Goal: Task Accomplishment & Management: Manage account settings

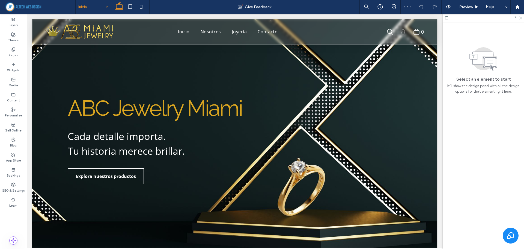
click at [522, 18] on div at bounding box center [483, 18] width 81 height 8
click at [519, 18] on icon at bounding box center [520, 18] width 4 height 4
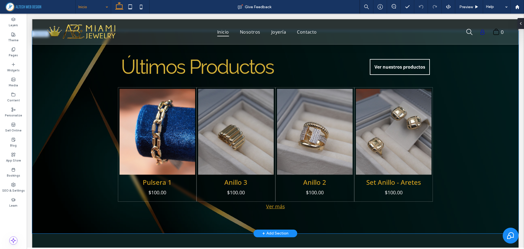
scroll to position [355, 0]
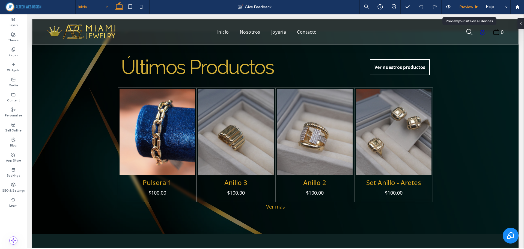
click at [467, 5] on span "Preview" at bounding box center [466, 7] width 14 height 5
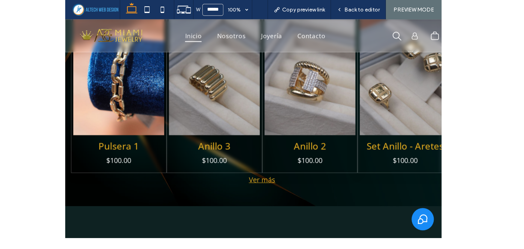
scroll to position [381, 0]
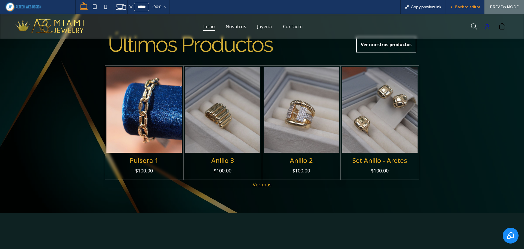
click at [469, 11] on div "Back to editor" at bounding box center [464, 7] width 39 height 14
click at [461, 10] on div "Back to editor" at bounding box center [464, 7] width 39 height 14
click at [459, 8] on span "Back to editor" at bounding box center [467, 7] width 25 height 5
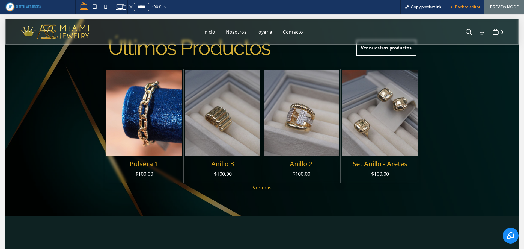
scroll to position [381, 0]
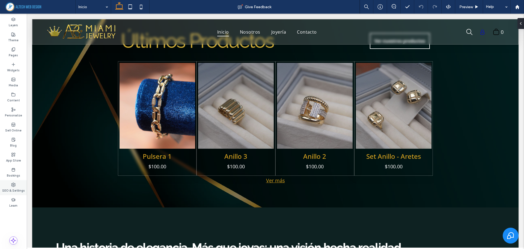
click at [11, 182] on icon at bounding box center [13, 184] width 4 height 4
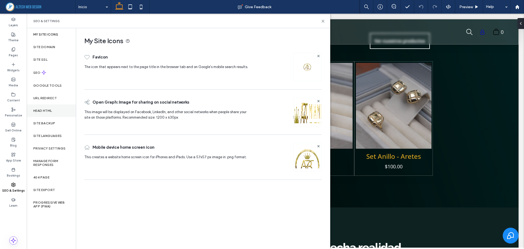
click at [47, 112] on label "Head HTML" at bounding box center [42, 111] width 19 height 4
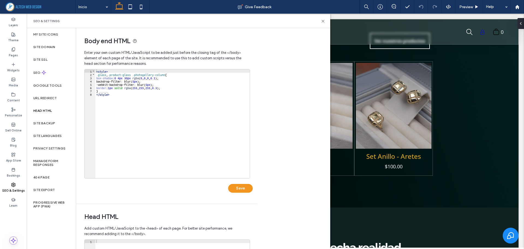
click at [167, 75] on div "< style > .glass , .product-glass .photogallery-column { box-shadow : 0 4 px 30…" at bounding box center [172, 126] width 154 height 115
type textarea "**"
click at [238, 188] on button "Save" at bounding box center [240, 188] width 25 height 9
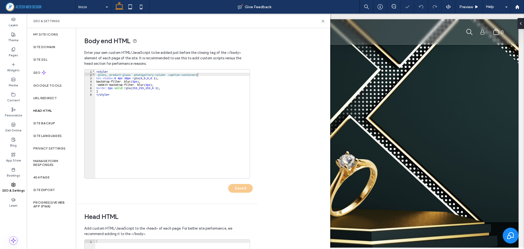
click at [432, 145] on div "ABC Jewelry Miami Cada detalle importa. Tu historia merece brillar. Explora nue…" at bounding box center [293, 143] width 447 height 210
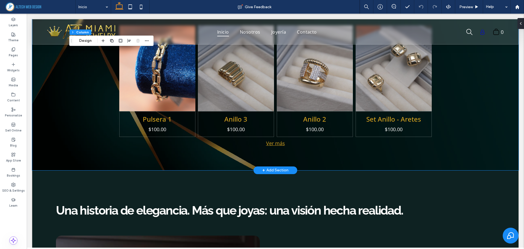
scroll to position [409, 0]
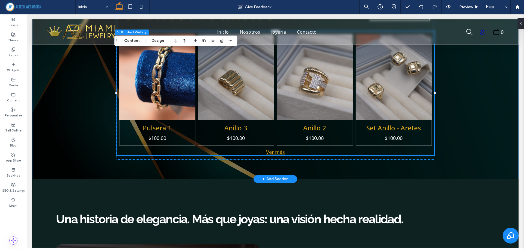
click at [458, 145] on div "Últimos Productos Ver nuestros productos Pulsera 1 $100.00 Go to Page Anillo 3 …" at bounding box center [275, 78] width 486 height 202
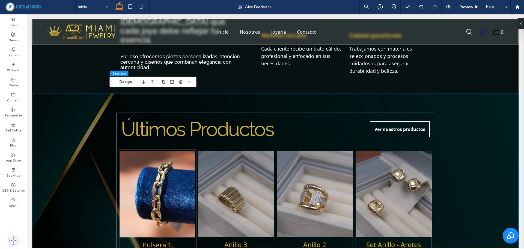
scroll to position [320, 0]
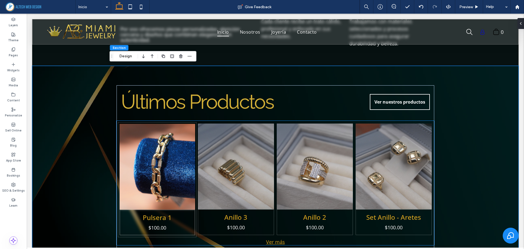
click at [187, 128] on link at bounding box center [157, 166] width 80 height 91
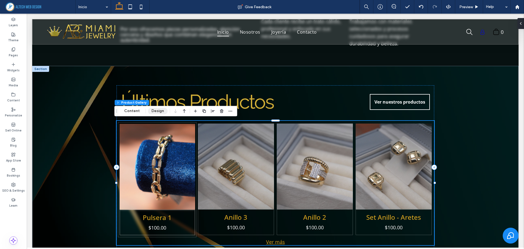
click at [160, 110] on button "Design" at bounding box center [158, 110] width 20 height 7
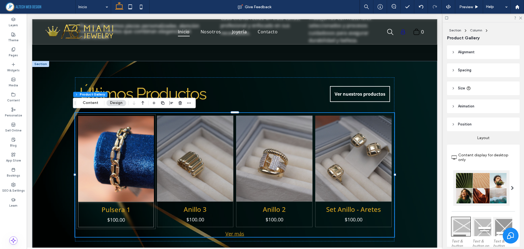
click at [461, 69] on span "Spacing" at bounding box center [464, 69] width 13 height 5
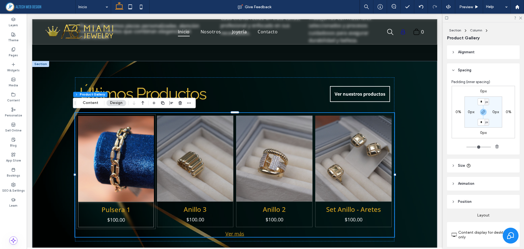
click at [461, 69] on span "Spacing" at bounding box center [464, 69] width 13 height 5
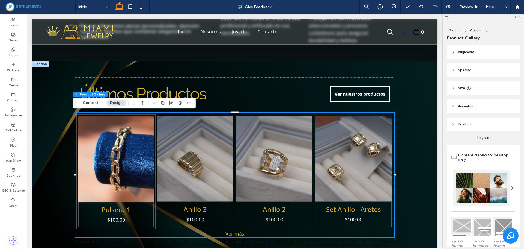
click at [464, 51] on span "Alignment" at bounding box center [466, 51] width 17 height 5
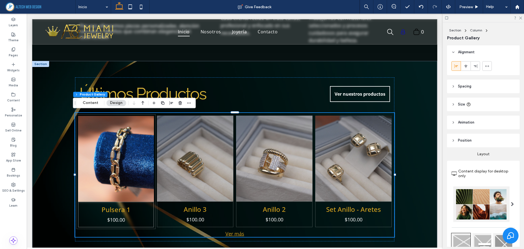
click at [464, 51] on span "Alignment" at bounding box center [466, 51] width 17 height 5
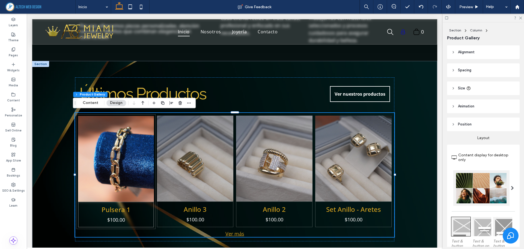
click at [467, 53] on span "Alignment" at bounding box center [466, 51] width 17 height 5
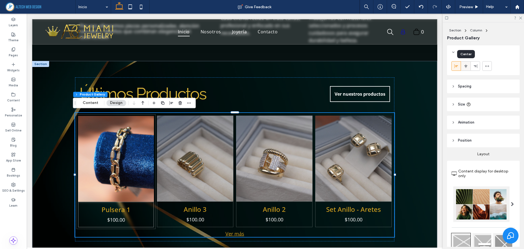
click at [467, 65] on icon at bounding box center [466, 66] width 4 height 4
click at [462, 83] on header "Spacing" at bounding box center [483, 86] width 73 height 14
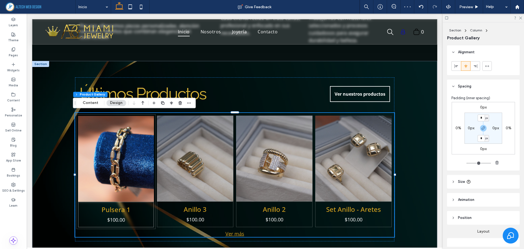
click at [455, 129] on label "0%" at bounding box center [458, 127] width 6 height 5
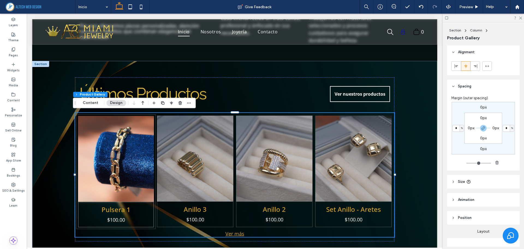
type input "*"
click at [504, 89] on header "Spacing" at bounding box center [483, 86] width 73 height 14
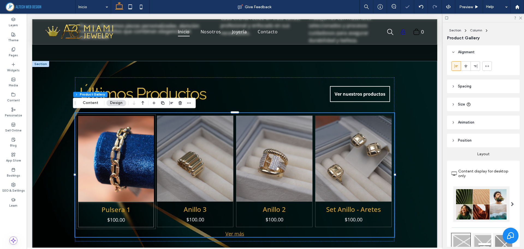
click at [466, 87] on span "Spacing" at bounding box center [464, 85] width 13 height 5
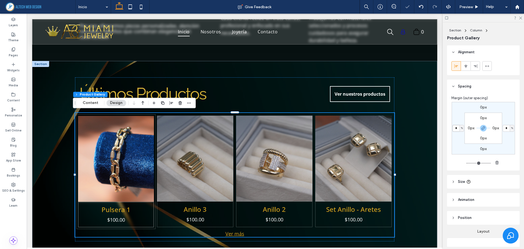
click at [456, 127] on input "*" at bounding box center [455, 128] width 7 height 7
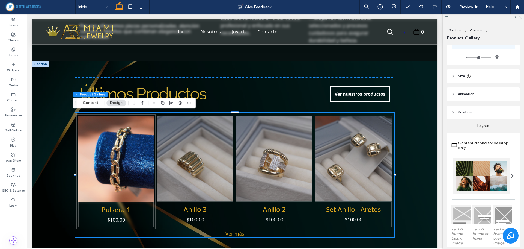
scroll to position [109, 0]
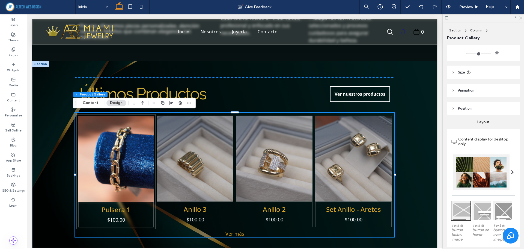
type input "*"
click at [456, 71] on header "Size" at bounding box center [483, 72] width 73 height 14
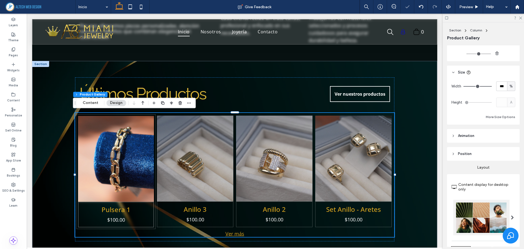
click at [456, 71] on header "Size" at bounding box center [483, 72] width 73 height 14
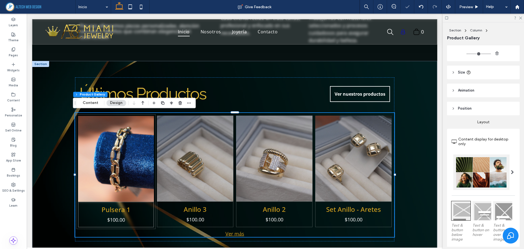
click at [453, 108] on icon at bounding box center [453, 108] width 4 height 4
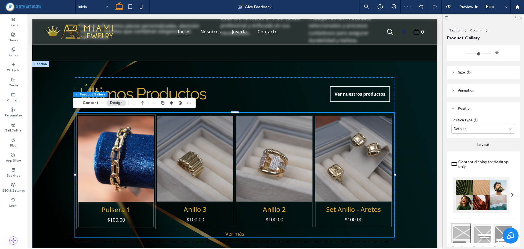
click at [453, 108] on icon at bounding box center [453, 108] width 4 height 4
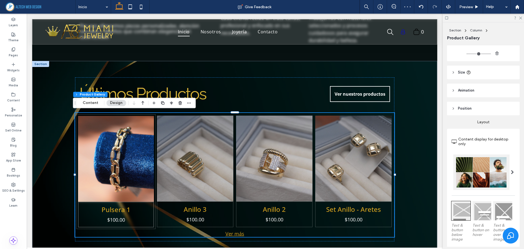
click at [452, 88] on icon at bounding box center [453, 90] width 4 height 4
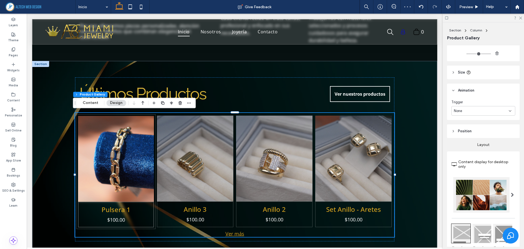
click at [452, 88] on icon at bounding box center [453, 90] width 4 height 4
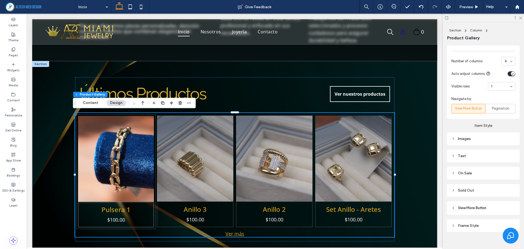
scroll to position [335, 0]
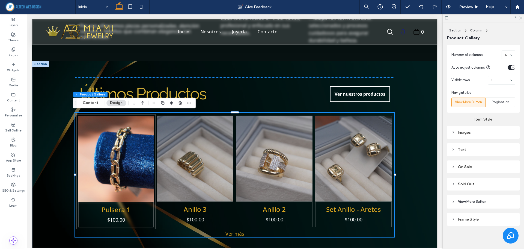
click at [455, 132] on icon at bounding box center [453, 132] width 4 height 4
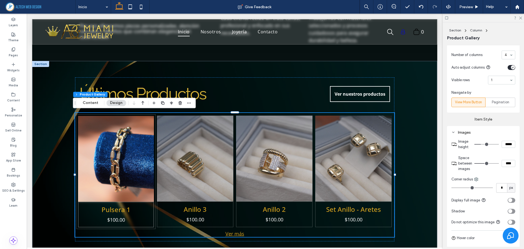
click at [455, 132] on icon at bounding box center [453, 132] width 4 height 4
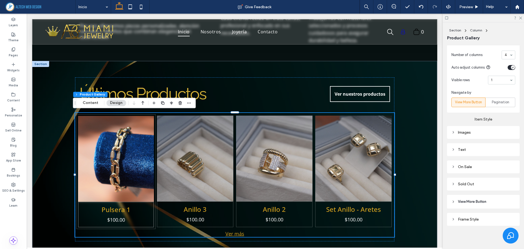
click at [452, 219] on icon at bounding box center [453, 219] width 4 height 4
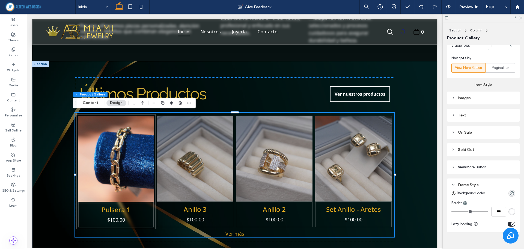
scroll to position [376, 0]
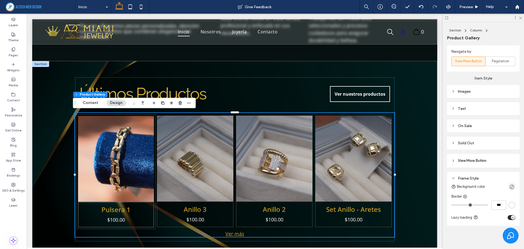
click at [453, 90] on icon at bounding box center [453, 91] width 4 height 4
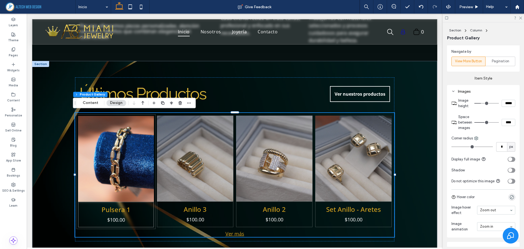
click at [453, 90] on icon at bounding box center [453, 91] width 4 height 4
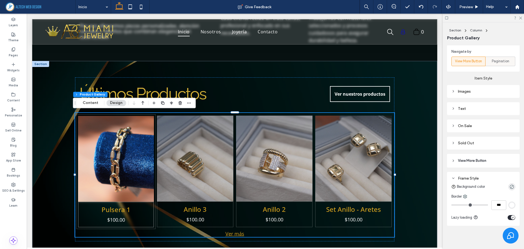
click at [500, 59] on span "Pagination" at bounding box center [500, 60] width 17 height 5
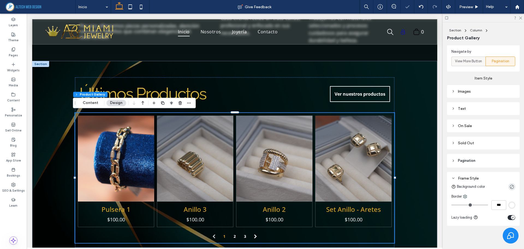
click at [466, 59] on span "View More Button" at bounding box center [468, 60] width 27 height 5
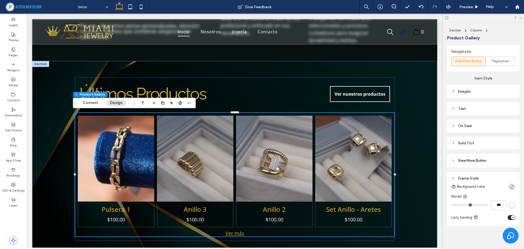
click at [520, 17] on icon at bounding box center [520, 18] width 4 height 4
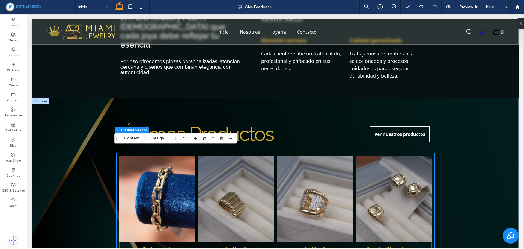
scroll to position [293, 0]
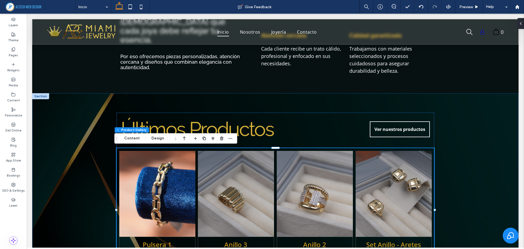
click at [82, 134] on div "Últimos Productos Ver nuestros productos Pulsera 1 $100.00 Go to Page Anillo 3 …" at bounding box center [275, 194] width 486 height 202
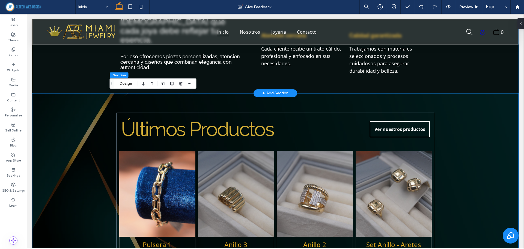
click at [87, 79] on div "En ABC Jewelry Miami creemos que cada joya debe reflejar tu esencia. ﻿ Por eso …" at bounding box center [275, 34] width 486 height 118
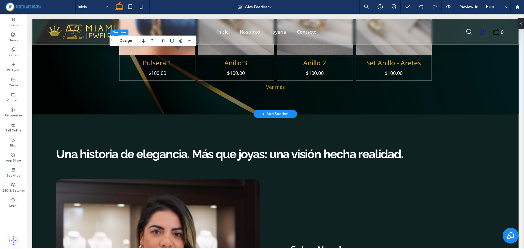
scroll to position [484, 0]
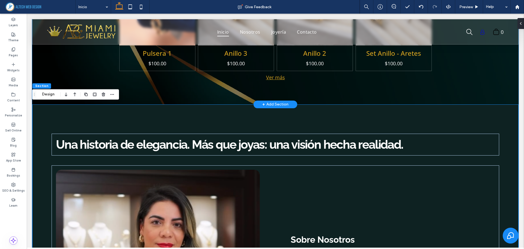
click at [85, 73] on div "Últimos Productos Ver nuestros productos Pulsera 1 $100.00 Go to Page Anillo 3 …" at bounding box center [275, 3] width 486 height 202
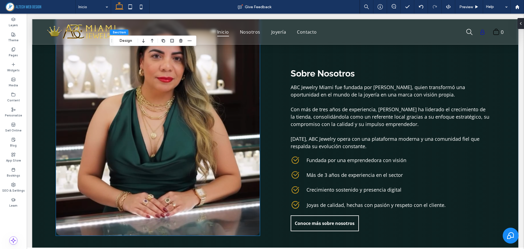
scroll to position [620, 0]
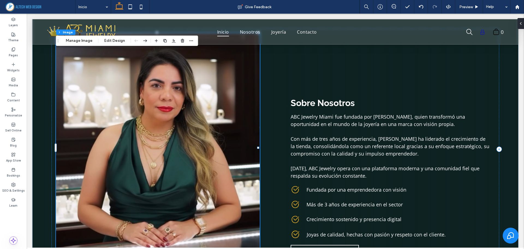
type input "**"
click at [220, 104] on img at bounding box center [158, 149] width 204 height 232
click at [216, 113] on img at bounding box center [158, 149] width 204 height 232
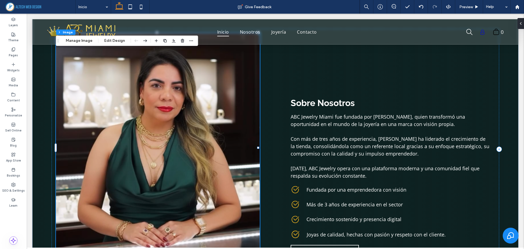
click at [216, 113] on img at bounding box center [158, 149] width 204 height 232
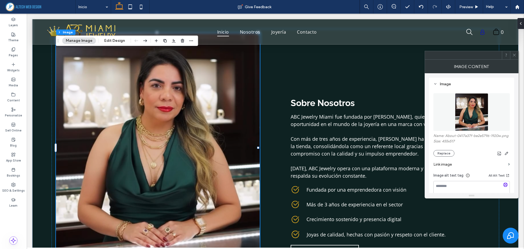
click at [516, 53] on icon at bounding box center [514, 55] width 4 height 4
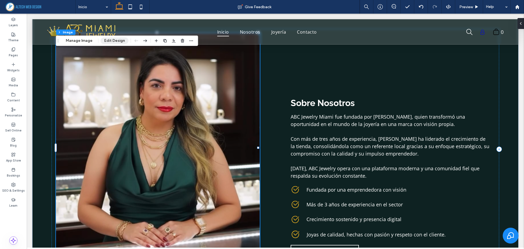
drag, startPoint x: 115, startPoint y: 41, endPoint x: 186, endPoint y: 32, distance: 70.8
click at [115, 41] on button "Edit Design" at bounding box center [115, 40] width 28 height 7
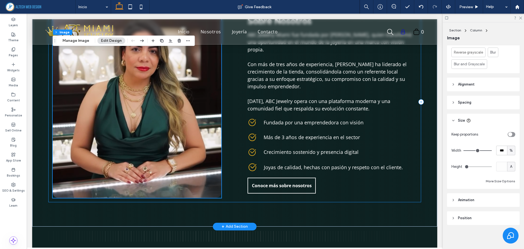
scroll to position [625, 0]
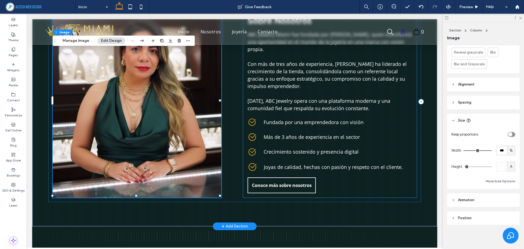
click at [375, 164] on span "Joyas de calidad, hechas con pasión y respeto con el cliente." at bounding box center [333, 166] width 139 height 7
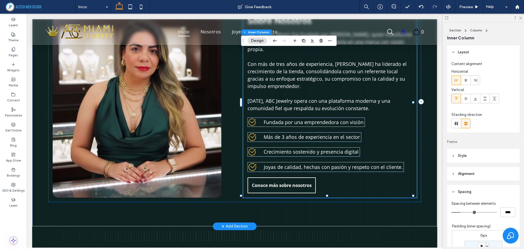
click at [375, 164] on span "Joyas de calidad, hechas con pasión y respeto con el cliente." at bounding box center [333, 166] width 139 height 7
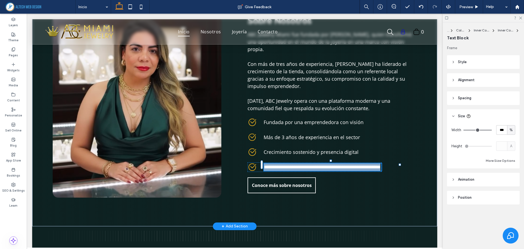
type input "*********"
type input "**"
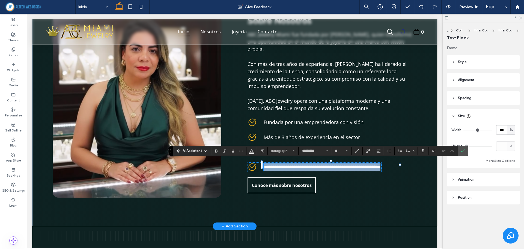
click at [374, 164] on span "**********" at bounding box center [322, 166] width 116 height 5
click at [363, 214] on div "**********" at bounding box center [234, 85] width 405 height 281
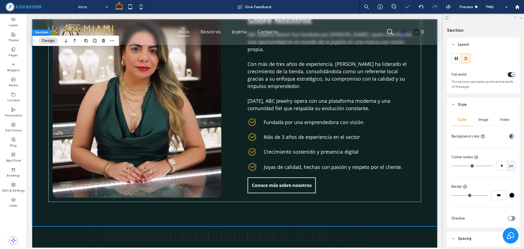
click at [519, 18] on icon at bounding box center [520, 18] width 4 height 4
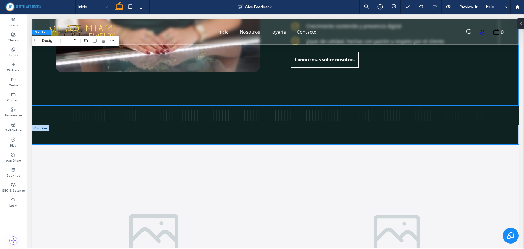
scroll to position [811, 0]
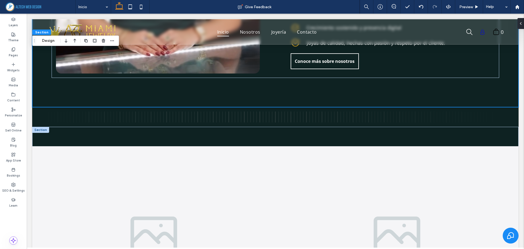
click at [40, 127] on div at bounding box center [40, 130] width 17 height 6
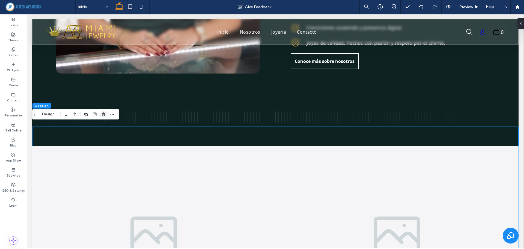
click at [106, 112] on span "button" at bounding box center [103, 114] width 7 height 7
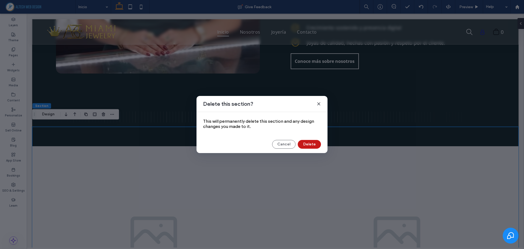
click at [317, 144] on button "Delete" at bounding box center [309, 144] width 23 height 9
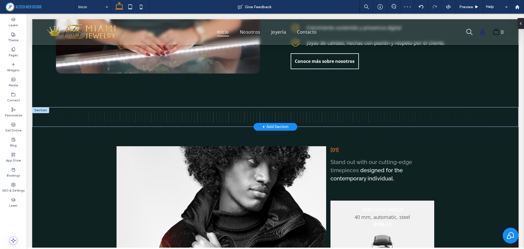
click at [43, 108] on div at bounding box center [40, 110] width 17 height 6
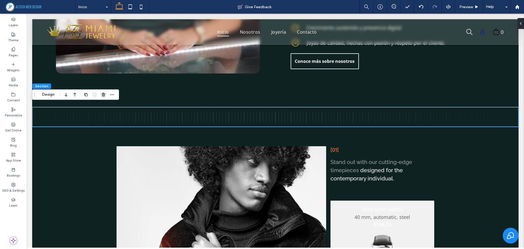
click at [103, 95] on use "button" at bounding box center [103, 94] width 3 height 4
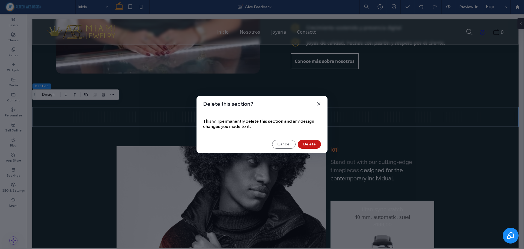
click at [311, 143] on button "Delete" at bounding box center [309, 144] width 23 height 9
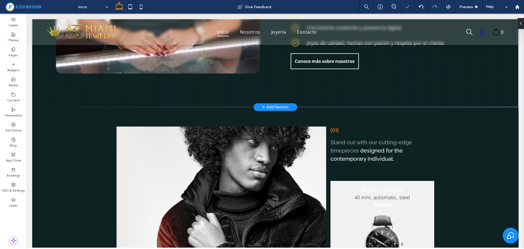
click at [276, 104] on div "+ Add Section" at bounding box center [275, 107] width 26 height 6
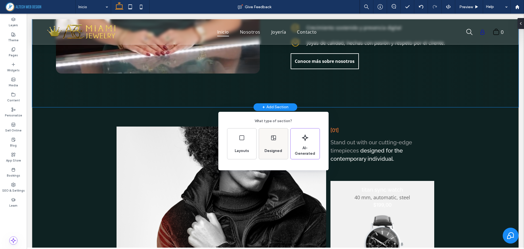
click at [275, 140] on use at bounding box center [273, 137] width 5 height 5
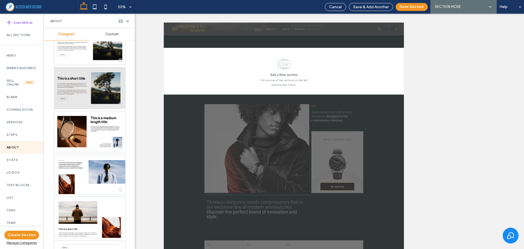
scroll to position [55, 0]
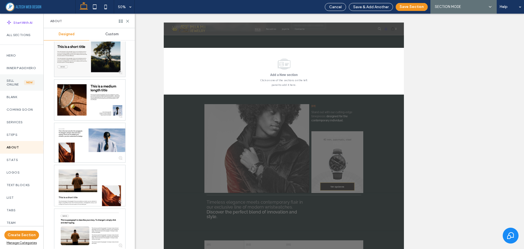
click at [16, 85] on label "Sell Online" at bounding box center [15, 83] width 17 height 8
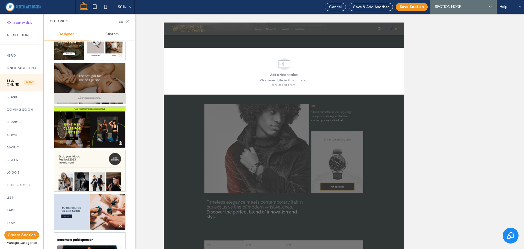
scroll to position [298, 0]
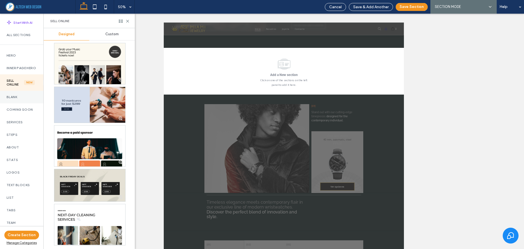
click at [9, 99] on label "Blank" at bounding box center [22, 97] width 30 height 4
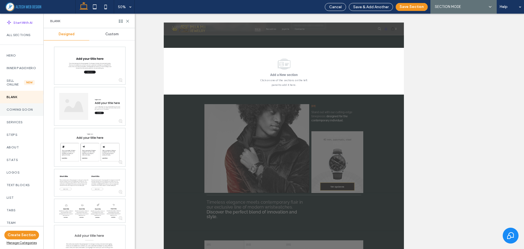
click at [15, 111] on label "Coming Soon" at bounding box center [22, 109] width 30 height 4
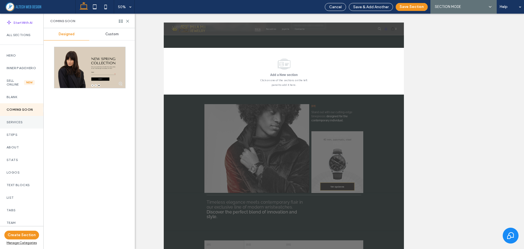
click at [13, 124] on label "Services" at bounding box center [22, 122] width 30 height 4
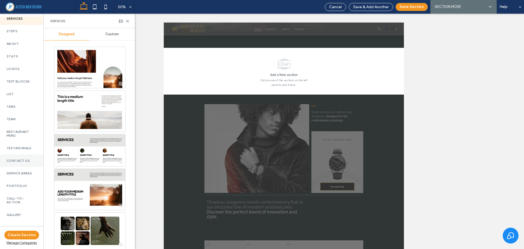
scroll to position [109, 0]
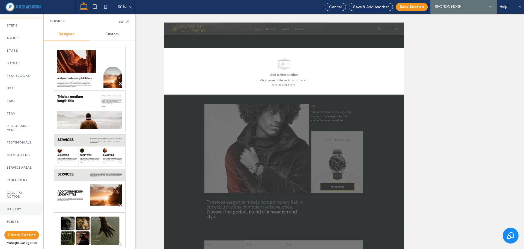
click at [11, 215] on div "Gallery" at bounding box center [21, 208] width 43 height 13
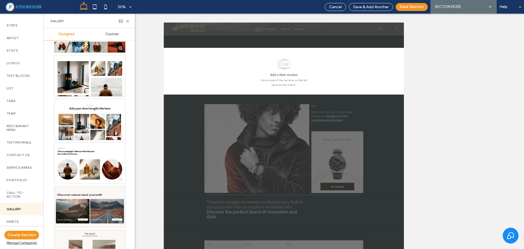
scroll to position [480, 0]
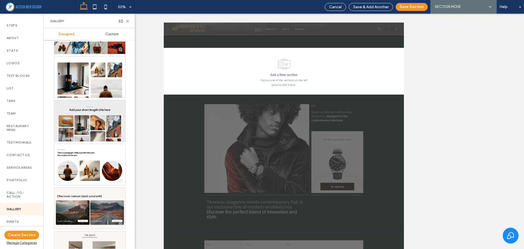
click at [87, 127] on div at bounding box center [89, 120] width 71 height 41
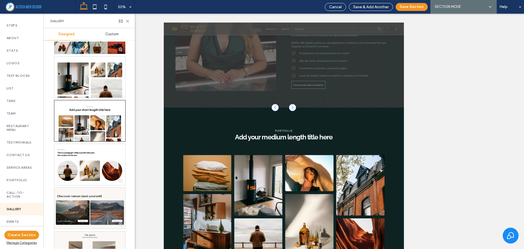
scroll to position [1134, 0]
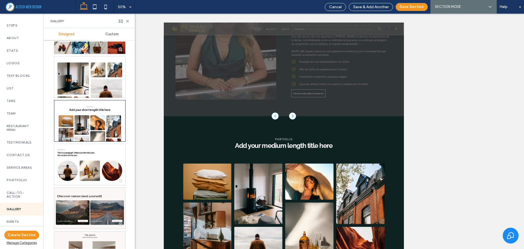
click at [448, 126] on div at bounding box center [284, 131] width 480 height 235
click at [417, 6] on button "Save Section" at bounding box center [412, 7] width 32 height 8
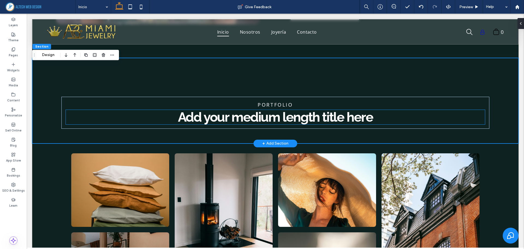
scroll to position [850, 0]
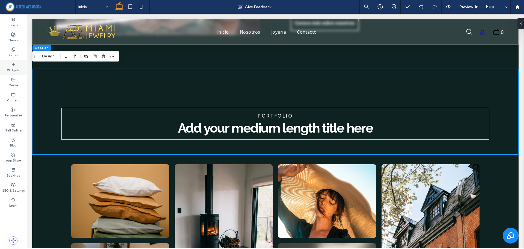
click at [11, 66] on div "Widgets" at bounding box center [13, 67] width 27 height 15
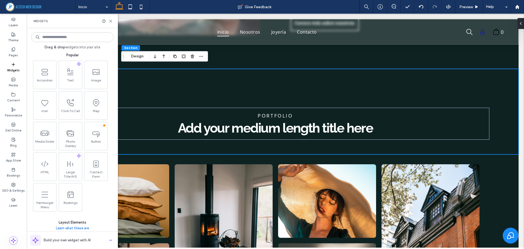
scroll to position [82, 0]
click at [79, 37] on input at bounding box center [72, 37] width 82 height 10
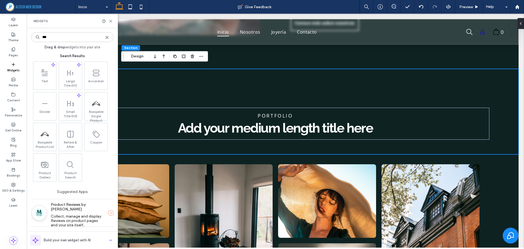
scroll to position [0, 0]
type input "***"
click at [11, 128] on label "Sell Online" at bounding box center [13, 130] width 16 height 6
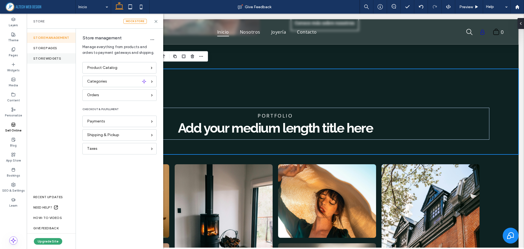
click at [48, 54] on div "store widgets" at bounding box center [51, 58] width 49 height 10
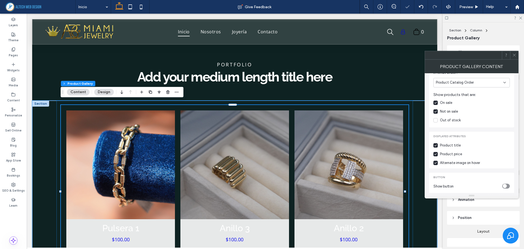
scroll to position [55, 0]
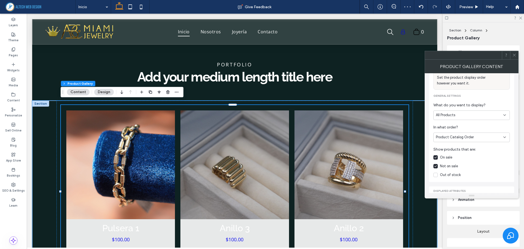
click at [491, 113] on div "All Products" at bounding box center [469, 114] width 67 height 5
click at [475, 145] on div "Main Categories Only" at bounding box center [472, 144] width 76 height 10
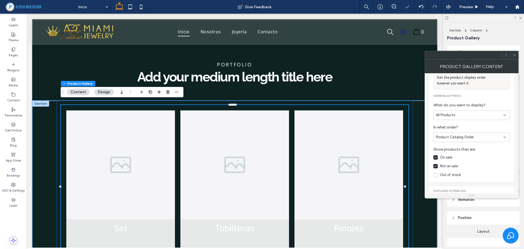
scroll to position [0, 0]
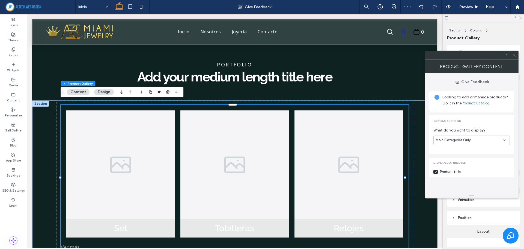
click at [497, 144] on div "Main Categories Only" at bounding box center [471, 140] width 76 height 10
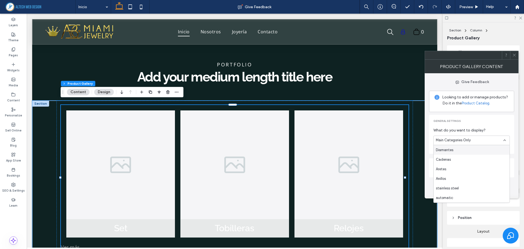
click at [506, 124] on div "General settings What do you want to display? Main Categories Only" at bounding box center [471, 134] width 76 height 30
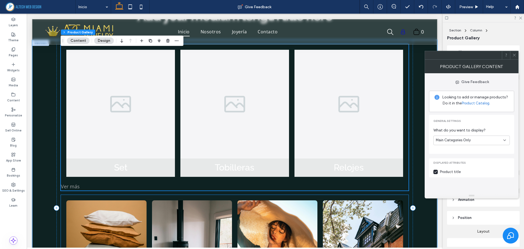
scroll to position [881, 0]
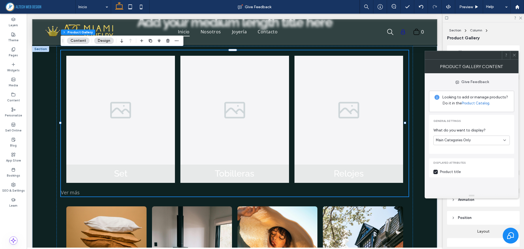
click at [513, 58] on span at bounding box center [514, 55] width 4 height 8
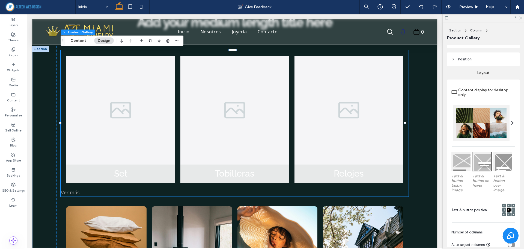
scroll to position [191, 0]
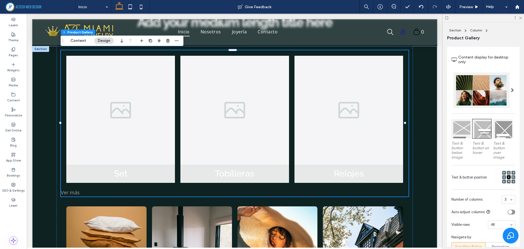
click at [511, 89] on span at bounding box center [512, 90] width 3 height 4
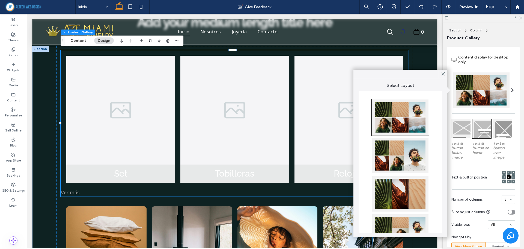
scroll to position [27, 0]
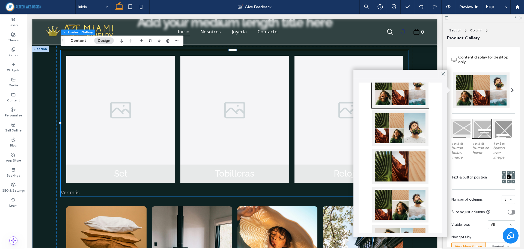
click at [400, 133] on div at bounding box center [400, 127] width 56 height 35
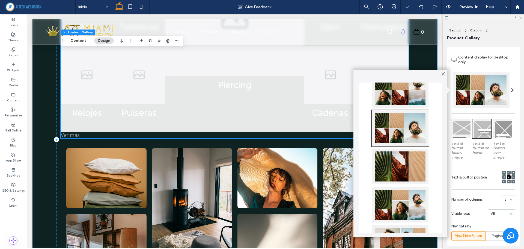
scroll to position [990, 0]
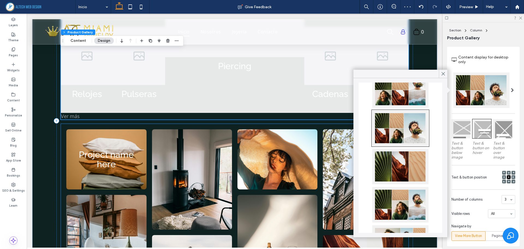
click at [70, 127] on link at bounding box center [106, 159] width 85 height 64
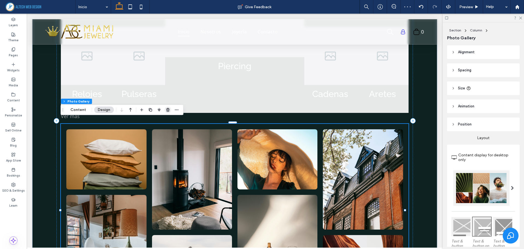
click at [167, 108] on use "button" at bounding box center [167, 110] width 3 height 4
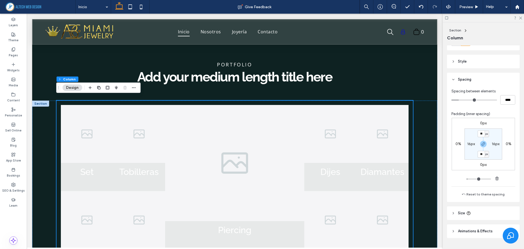
scroll to position [95, 0]
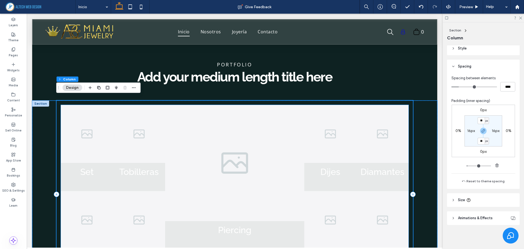
click at [393, 127] on link at bounding box center [382, 134] width 52 height 58
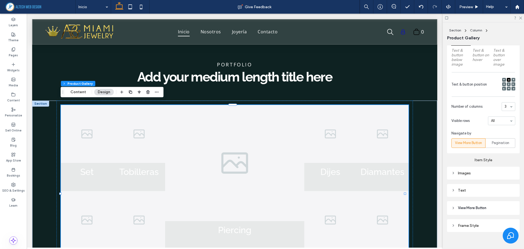
scroll to position [290, 0]
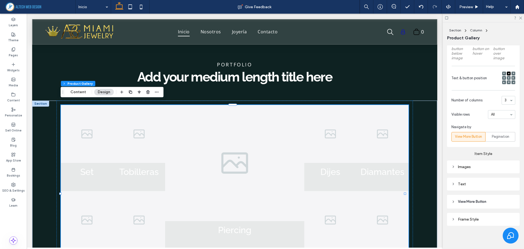
click at [508, 101] on div "3" at bounding box center [508, 100] width 14 height 9
click at [471, 165] on div "Images" at bounding box center [483, 166] width 64 height 5
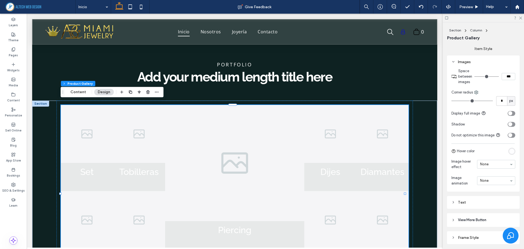
scroll to position [386, 0]
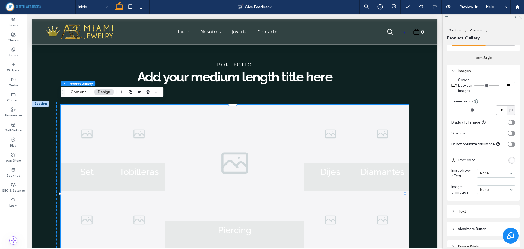
type input "*"
type input "***"
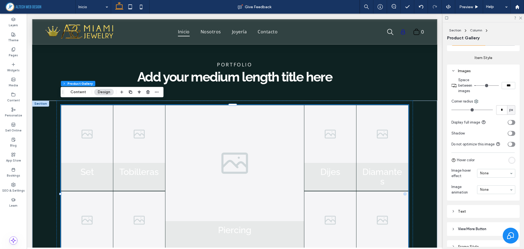
type input "*"
type input "***"
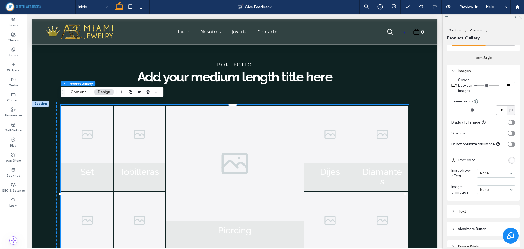
type input "*"
type input "***"
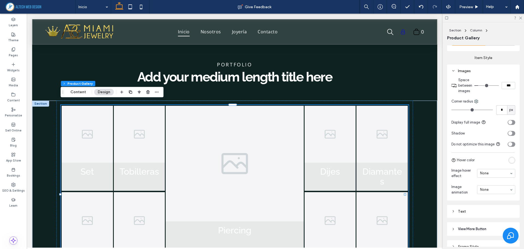
type input "*"
type input "***"
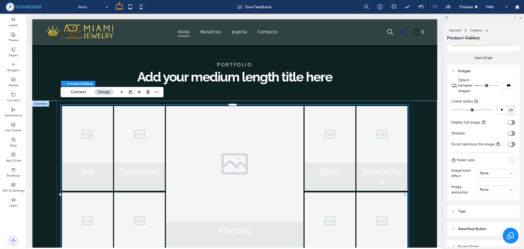
type input "*"
type input "***"
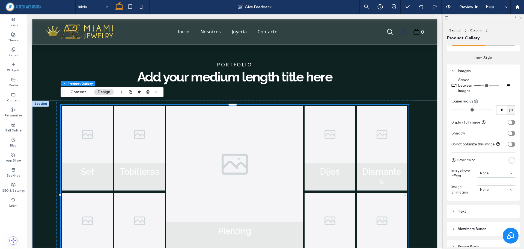
drag, startPoint x: 477, startPoint y: 85, endPoint x: 481, endPoint y: 86, distance: 4.4
type input "*"
click at [481, 86] on input "range" at bounding box center [486, 85] width 25 height 1
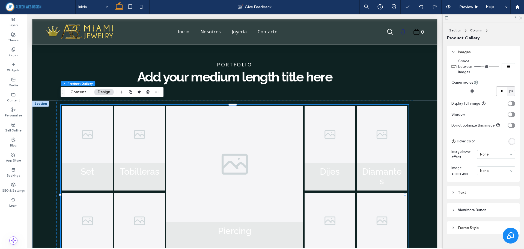
scroll to position [413, 0]
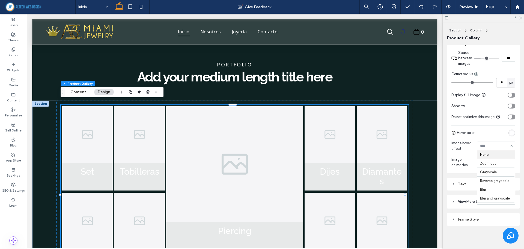
click at [445, 91] on div "Section Column Product Gallery Alignment Spacing Padding (inner spacing) 0px 0%…" at bounding box center [483, 135] width 81 height 226
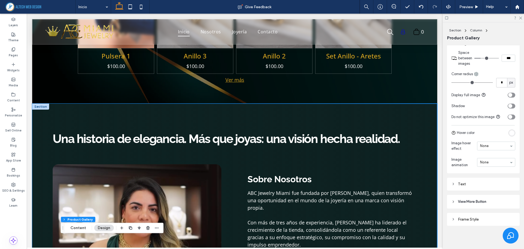
scroll to position [363, 0]
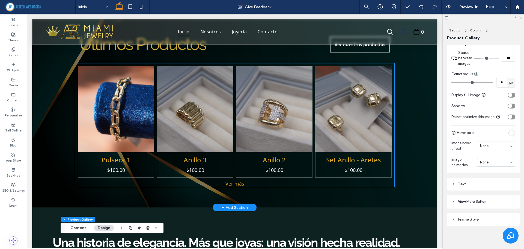
click at [232, 163] on li "Anillo 3 $100.00 Go to Page" at bounding box center [195, 122] width 79 height 114
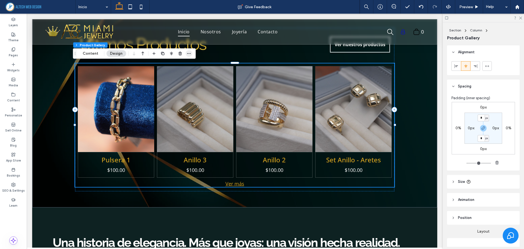
click at [189, 55] on icon "button" at bounding box center [189, 53] width 4 height 4
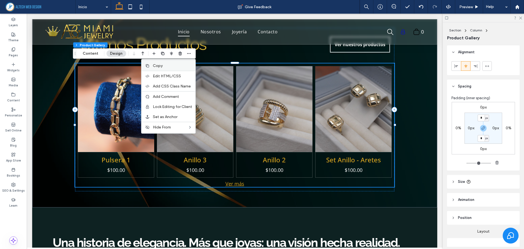
click at [184, 65] on label "Copy" at bounding box center [172, 65] width 39 height 5
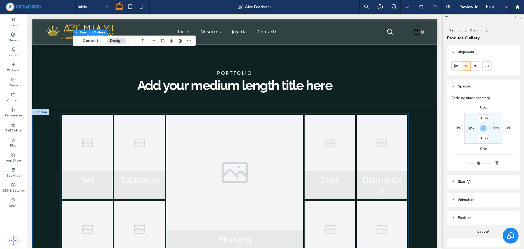
scroll to position [827, 0]
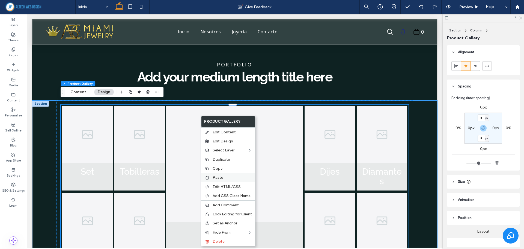
click at [219, 175] on span "Paste" at bounding box center [218, 177] width 11 height 5
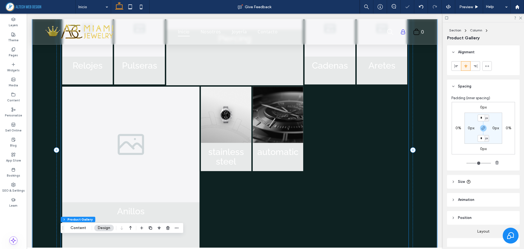
scroll to position [1016, 0]
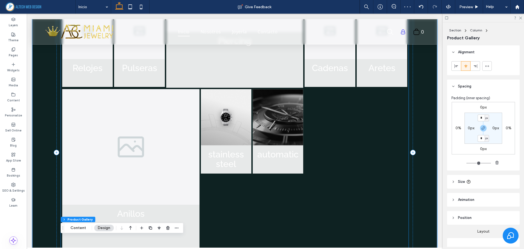
click at [318, 133] on div "Anillos Go to Page stainless steel Go to Page automatic Go to Page" at bounding box center [235, 174] width 346 height 172
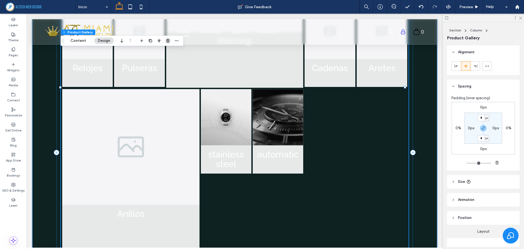
click at [166, 41] on icon "button" at bounding box center [168, 40] width 4 height 4
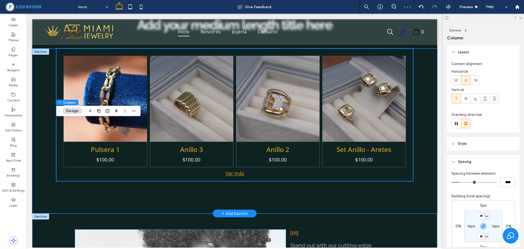
scroll to position [798, 0]
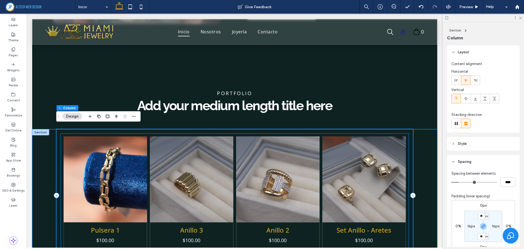
click at [314, 160] on link at bounding box center [278, 179] width 88 height 91
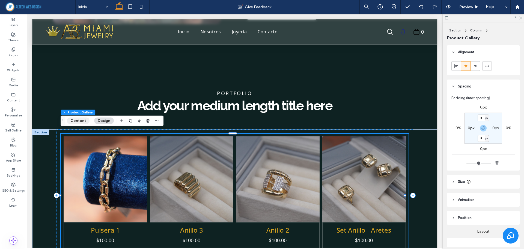
click at [78, 121] on button "Content" at bounding box center [78, 120] width 23 height 7
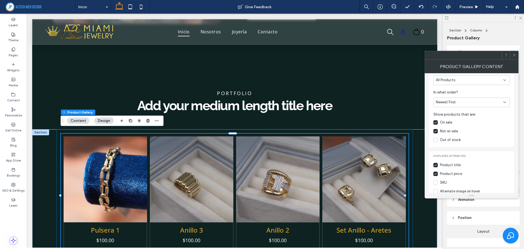
scroll to position [55, 0]
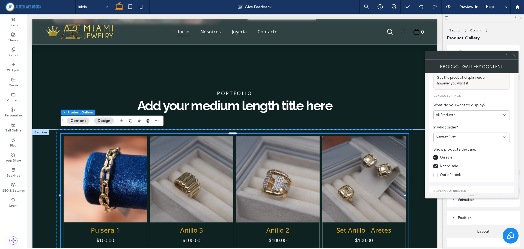
click at [472, 115] on div "All Products" at bounding box center [469, 114] width 67 height 5
click at [462, 141] on span "Main Categories Only" at bounding box center [453, 143] width 35 height 5
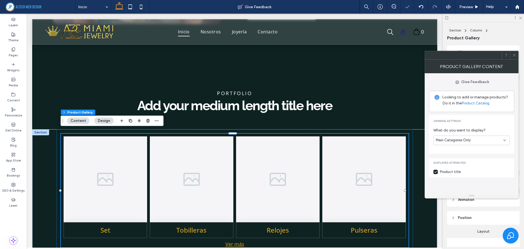
scroll to position [0, 0]
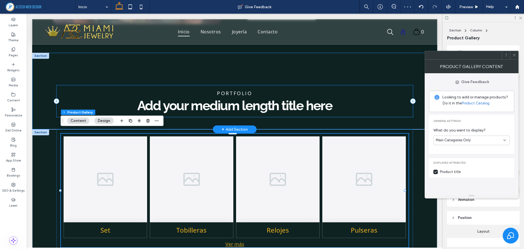
click at [351, 112] on div "Add your medium length title here portfolio" at bounding box center [234, 101] width 356 height 32
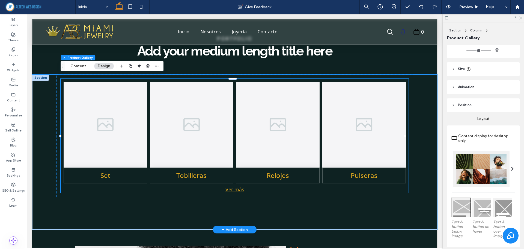
scroll to position [136, 0]
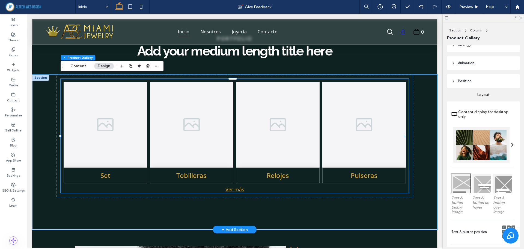
click at [507, 146] on div at bounding box center [512, 144] width 11 height 35
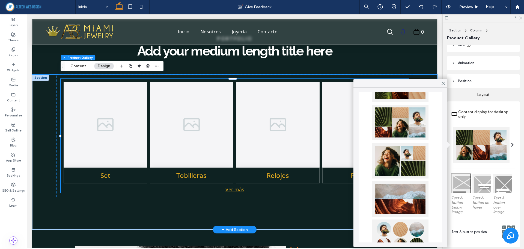
scroll to position [109, 0]
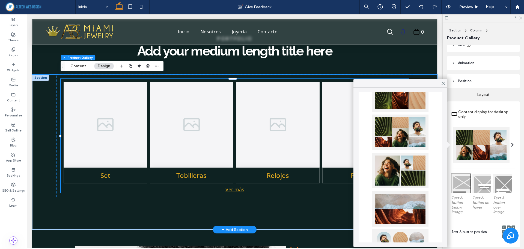
click at [392, 168] on div at bounding box center [400, 170] width 56 height 35
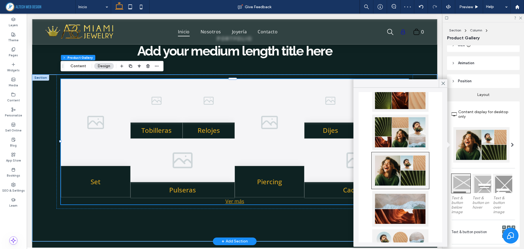
click at [391, 130] on div at bounding box center [400, 131] width 56 height 35
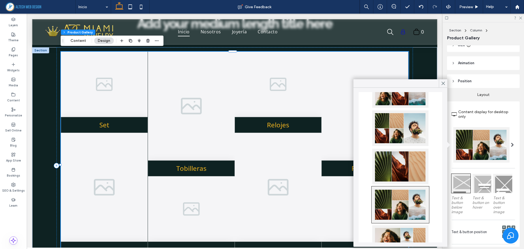
scroll to position [27, 0]
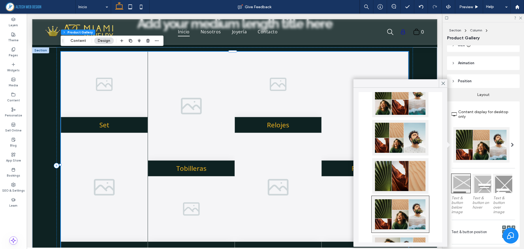
click at [387, 140] on div at bounding box center [400, 137] width 56 height 35
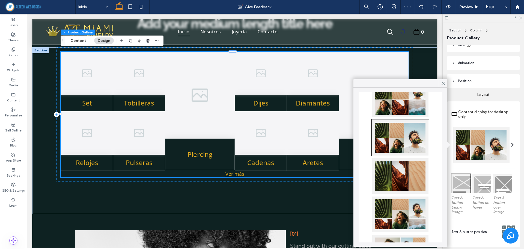
click at [386, 214] on div at bounding box center [400, 213] width 56 height 35
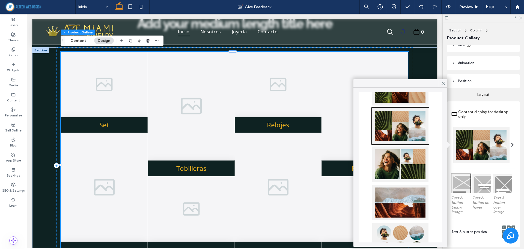
scroll to position [109, 0]
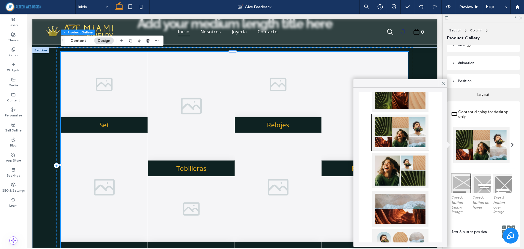
click at [396, 166] on div at bounding box center [400, 170] width 56 height 35
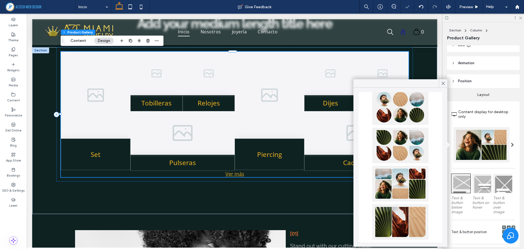
scroll to position [256, 0]
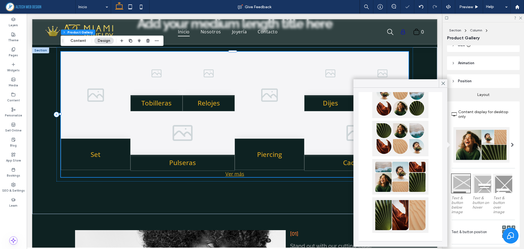
click at [391, 174] on div at bounding box center [400, 176] width 56 height 35
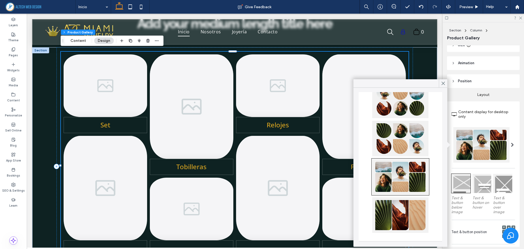
click at [397, 138] on div at bounding box center [400, 138] width 56 height 35
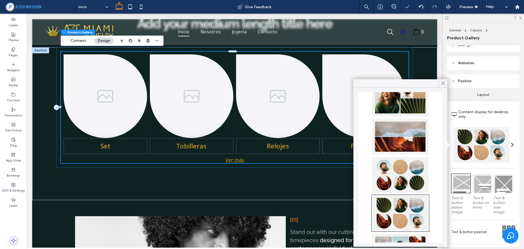
scroll to position [174, 0]
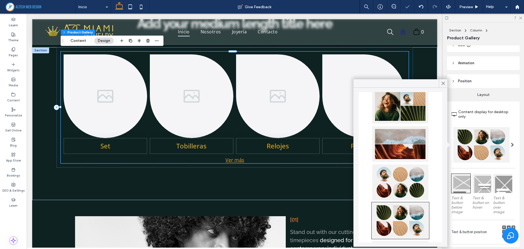
click at [395, 172] on div at bounding box center [400, 181] width 56 height 35
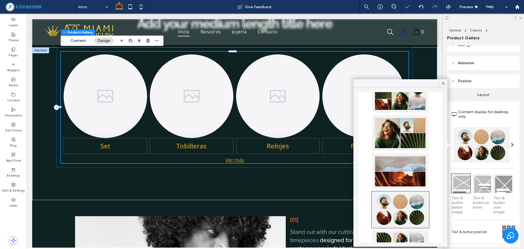
scroll to position [119, 0]
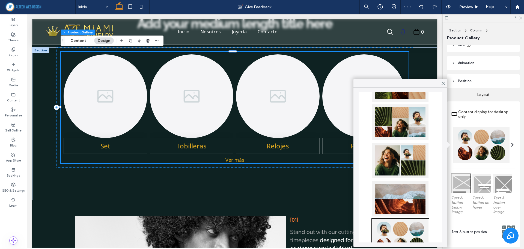
click at [395, 155] on div at bounding box center [400, 159] width 56 height 35
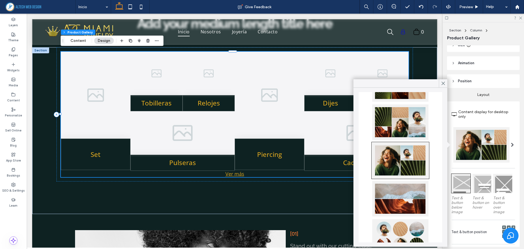
click at [496, 187] on div at bounding box center [502, 183] width 19 height 19
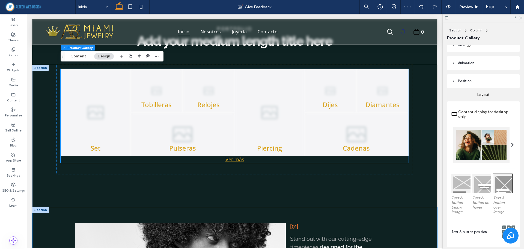
scroll to position [853, 0]
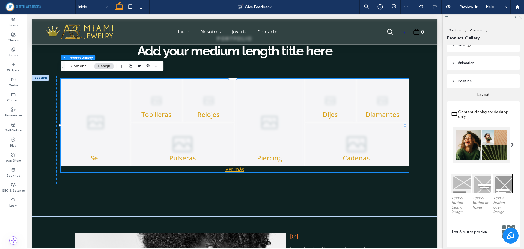
click at [478, 184] on div at bounding box center [481, 183] width 19 height 19
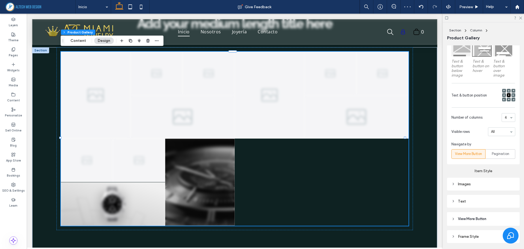
scroll to position [290, 0]
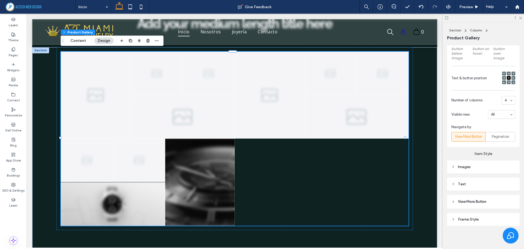
click at [457, 164] on div "Images" at bounding box center [483, 166] width 64 height 5
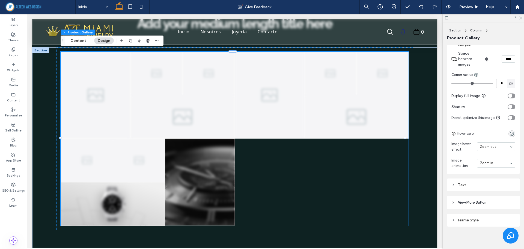
scroll to position [413, 0]
click at [461, 186] on div "Text" at bounding box center [483, 183] width 64 height 7
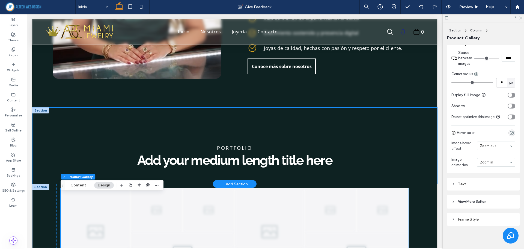
scroll to position [716, 0]
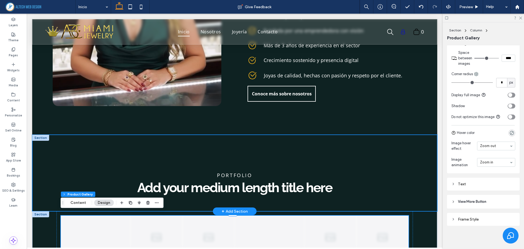
click at [110, 145] on div "Add your medium length title here portfolio" at bounding box center [234, 173] width 405 height 76
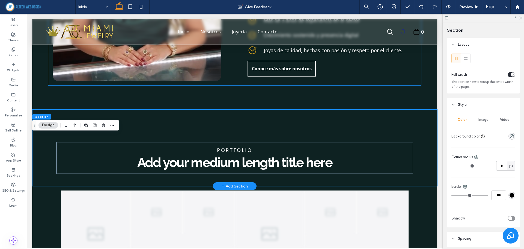
scroll to position [743, 0]
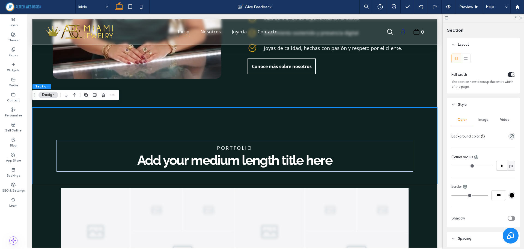
click at [45, 96] on button "Design" at bounding box center [48, 94] width 20 height 7
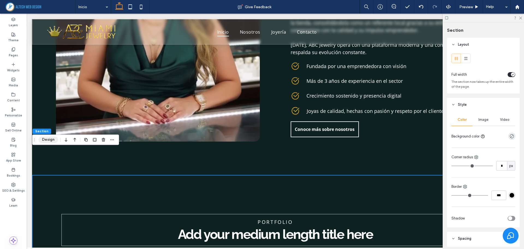
scroll to position [766, 0]
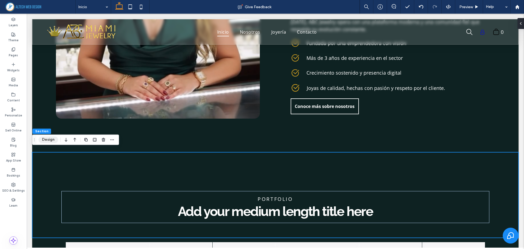
drag, startPoint x: 42, startPoint y: 140, endPoint x: 81, endPoint y: 126, distance: 41.5
click at [42, 140] on button "Design" at bounding box center [48, 139] width 20 height 7
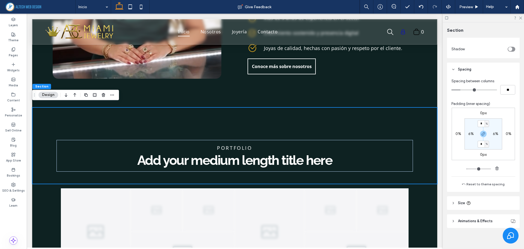
scroll to position [172, 0]
click at [480, 121] on input "*" at bounding box center [480, 120] width 7 height 7
type input "*"
click at [501, 150] on div "0px 0% 0px 0% * % 6% * % 6%" at bounding box center [483, 130] width 63 height 52
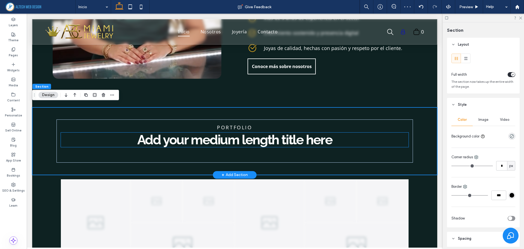
scroll to position [172, 0]
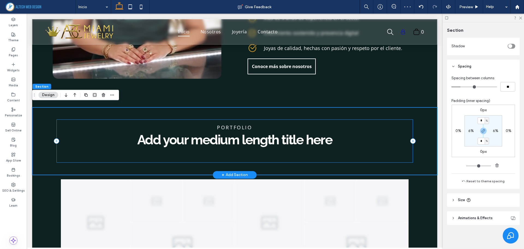
click at [381, 150] on div "Add your medium length title here portfolio" at bounding box center [234, 140] width 356 height 43
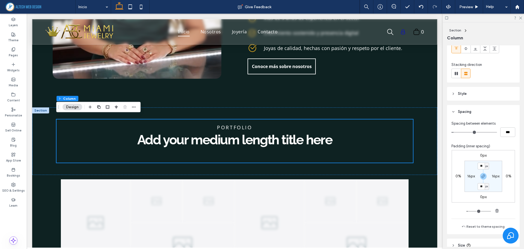
scroll to position [95, 0]
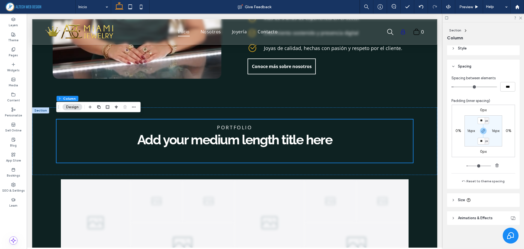
click at [459, 199] on span "Size" at bounding box center [461, 199] width 7 height 5
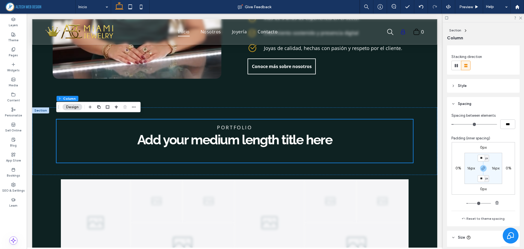
scroll to position [57, 0]
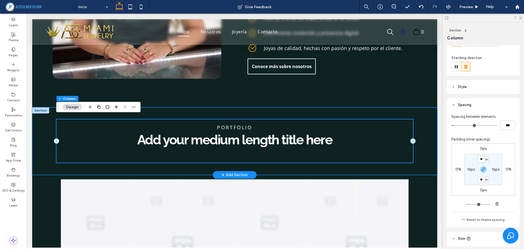
click at [390, 144] on div "Add your medium length title here portfolio" at bounding box center [234, 140] width 356 height 43
click at [328, 150] on div "Add your medium length title here portfolio" at bounding box center [234, 140] width 356 height 43
click at [318, 164] on div "Add your medium length title here portfolio" at bounding box center [234, 140] width 405 height 67
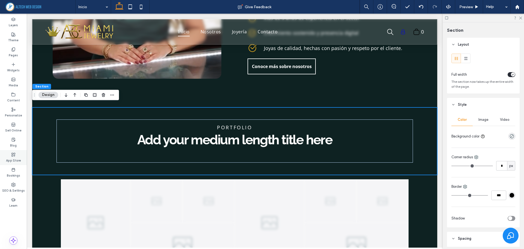
click at [13, 153] on use at bounding box center [14, 155] width 4 height 4
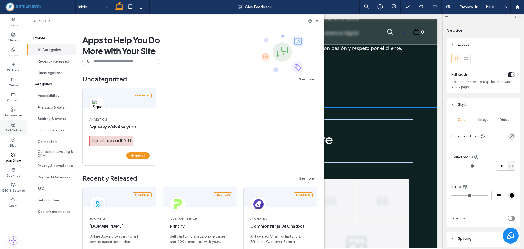
click at [13, 124] on icon at bounding box center [13, 124] width 4 height 4
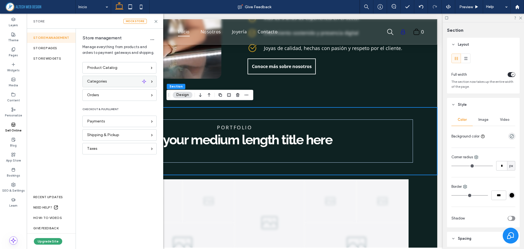
click at [96, 78] on div "Categories" at bounding box center [119, 81] width 74 height 11
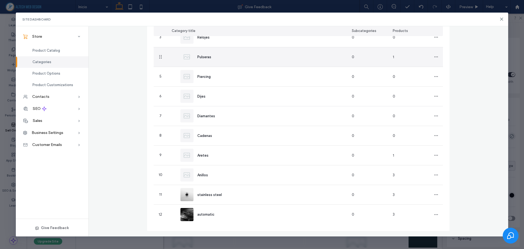
scroll to position [97, 0]
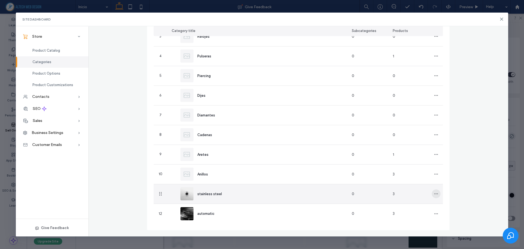
click at [434, 191] on icon "button" at bounding box center [436, 193] width 4 height 4
click at [446, 218] on span "Delete Category" at bounding box center [455, 217] width 28 height 5
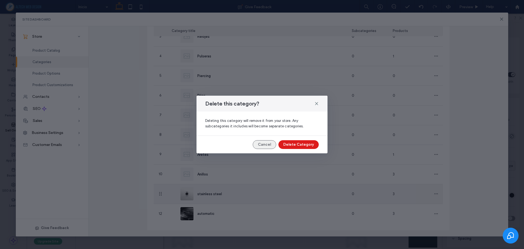
click at [272, 145] on button "Cancel" at bounding box center [264, 144] width 23 height 9
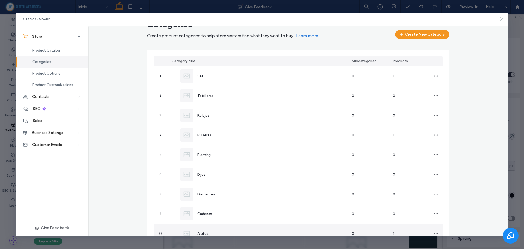
scroll to position [16, 0]
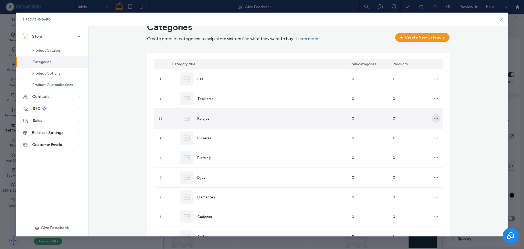
click at [434, 118] on use "button" at bounding box center [436, 118] width 4 height 1
click at [446, 132] on span "Edit Category" at bounding box center [453, 132] width 24 height 5
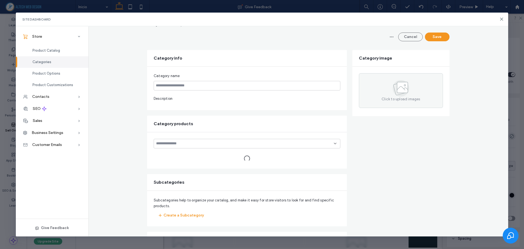
type input "*******"
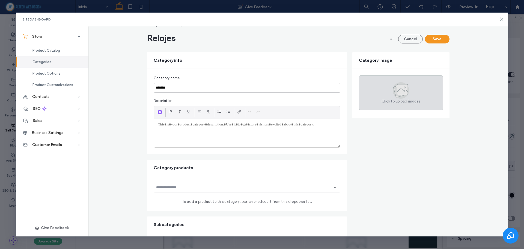
click at [394, 87] on icon at bounding box center [400, 91] width 12 height 12
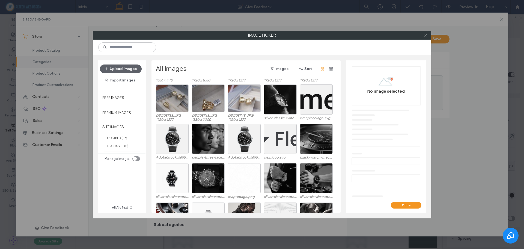
scroll to position [366, 0]
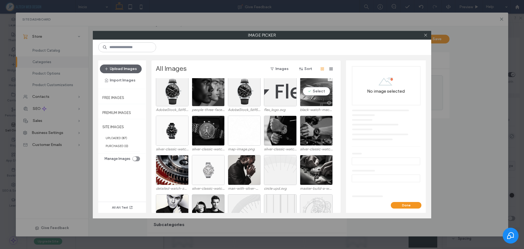
click at [320, 89] on div "Select" at bounding box center [316, 91] width 33 height 30
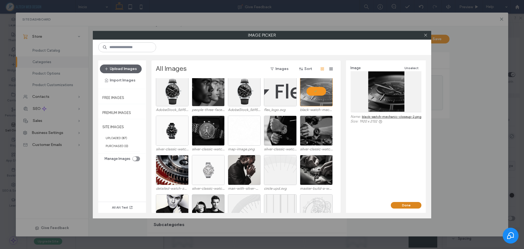
click at [412, 203] on button "Done" at bounding box center [406, 205] width 31 height 7
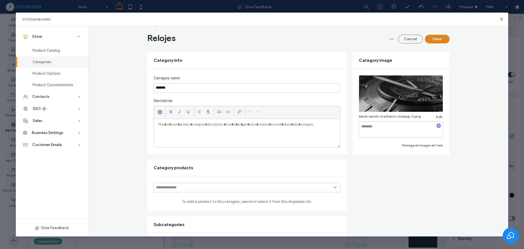
click at [442, 38] on button "Save" at bounding box center [437, 39] width 25 height 9
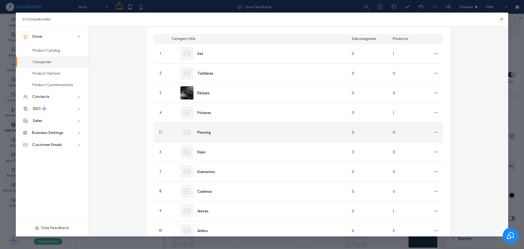
scroll to position [97, 0]
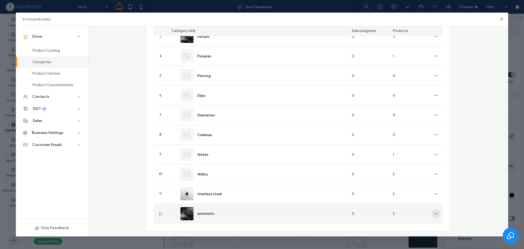
click at [435, 213] on icon "button" at bounding box center [436, 213] width 4 height 4
click at [443, 236] on span "Delete Category" at bounding box center [455, 237] width 28 height 5
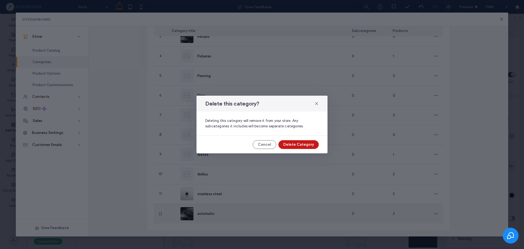
click at [294, 146] on button "Delete Category" at bounding box center [298, 144] width 40 height 9
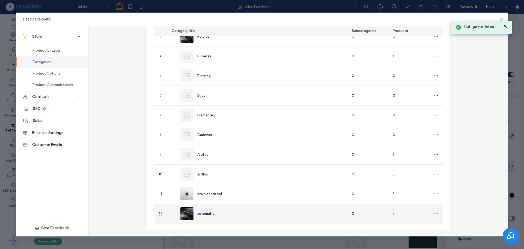
scroll to position [78, 0]
click at [436, 212] on span "button" at bounding box center [436, 213] width 9 height 9
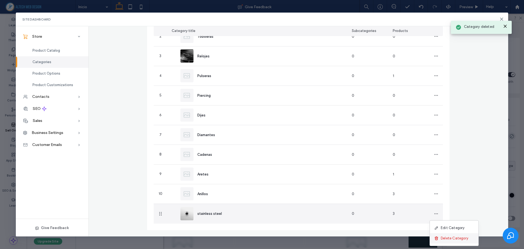
click at [438, 238] on icon at bounding box center [436, 238] width 4 height 4
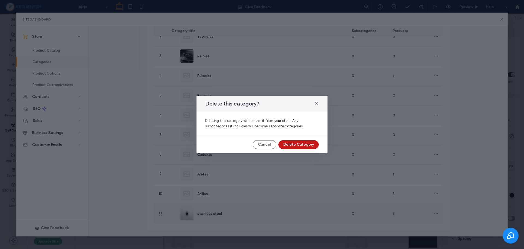
click at [305, 143] on button "Delete Category" at bounding box center [298, 144] width 40 height 9
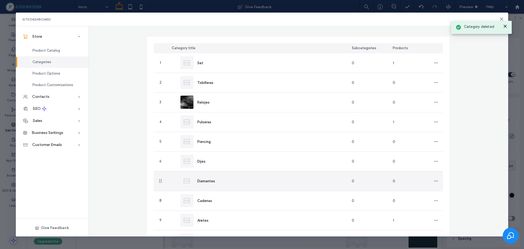
scroll to position [58, 0]
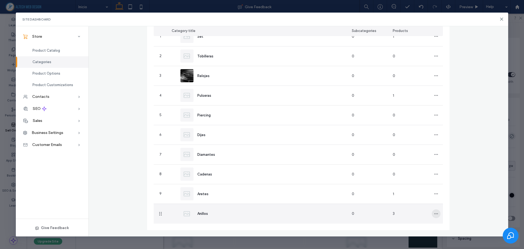
click at [432, 214] on span "button" at bounding box center [436, 213] width 9 height 9
click at [448, 229] on span "Edit Category" at bounding box center [453, 227] width 24 height 5
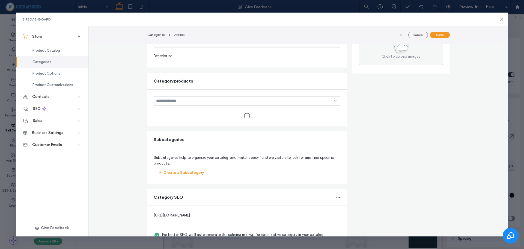
type input "*******"
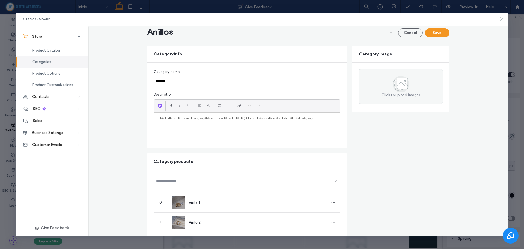
scroll to position [0, 0]
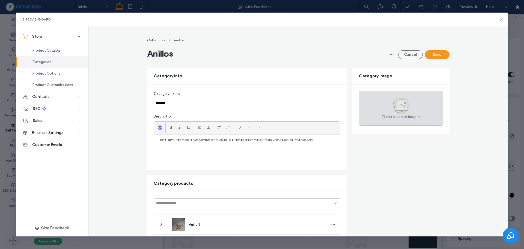
click at [388, 99] on div "Click to upload images" at bounding box center [401, 108] width 84 height 35
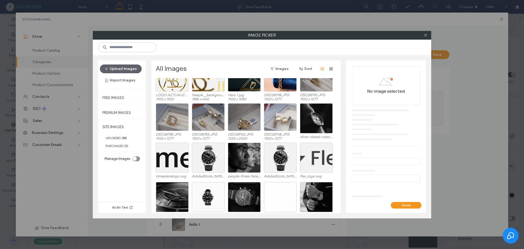
scroll to position [339, 0]
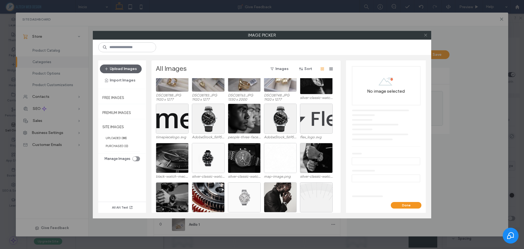
click at [424, 35] on icon at bounding box center [425, 35] width 4 height 4
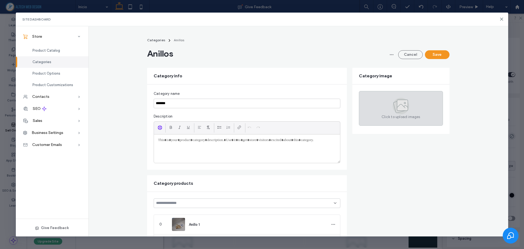
click at [388, 103] on div "Click to upload images" at bounding box center [401, 108] width 84 height 35
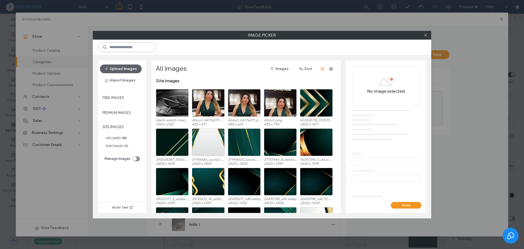
click at [120, 47] on input at bounding box center [127, 47] width 58 height 10
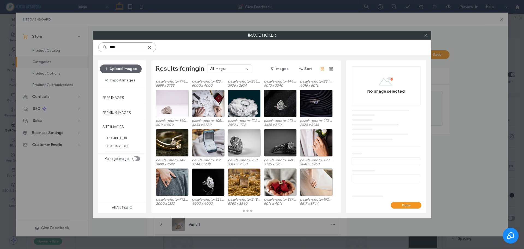
scroll to position [39, 0]
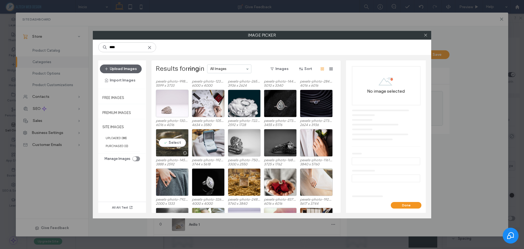
click at [180, 133] on div "Select" at bounding box center [172, 143] width 33 height 28
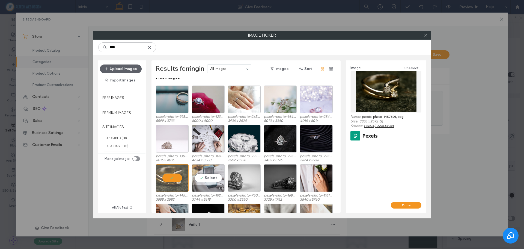
scroll to position [0, 0]
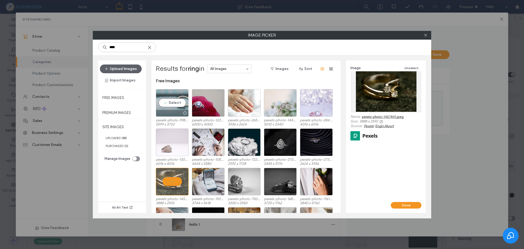
click at [181, 96] on div "Select" at bounding box center [172, 103] width 33 height 28
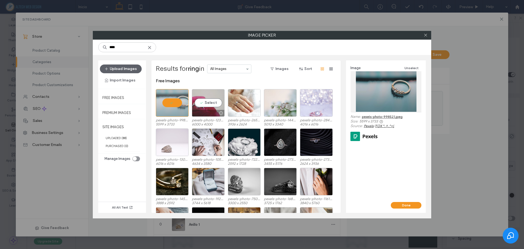
click at [215, 102] on div "Select" at bounding box center [208, 103] width 33 height 28
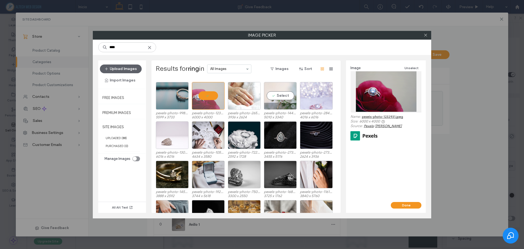
scroll to position [27, 0]
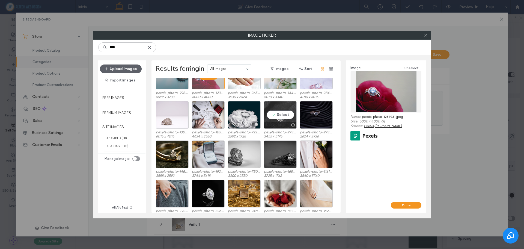
click at [282, 119] on div "Select" at bounding box center [280, 115] width 33 height 28
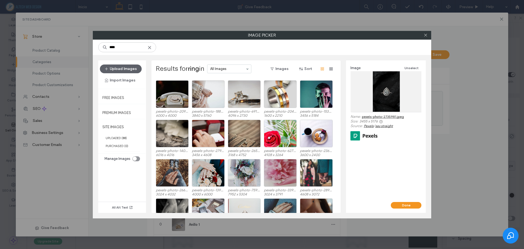
scroll to position [372, 0]
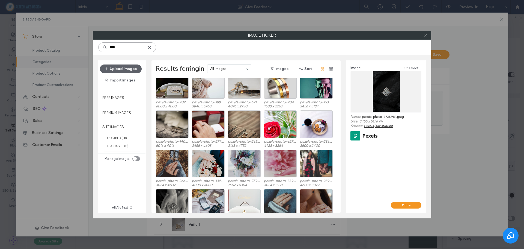
drag, startPoint x: 124, startPoint y: 48, endPoint x: 79, endPoint y: 57, distance: 45.9
click at [79, 57] on div "Image Picker **** Upload Images Import Images Free Images Premium Images SITE I…" at bounding box center [262, 124] width 524 height 249
type input "**********"
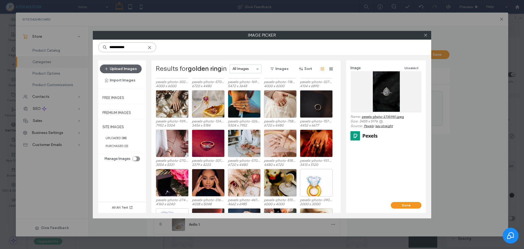
scroll to position [230, 0]
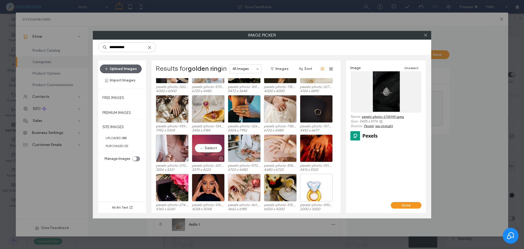
click at [209, 137] on div "Select" at bounding box center [208, 148] width 33 height 28
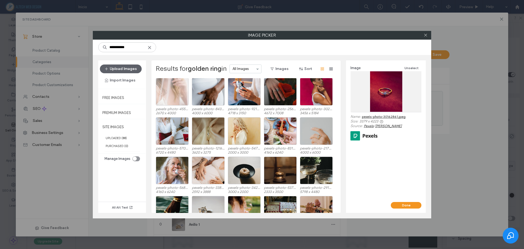
scroll to position [0, 0]
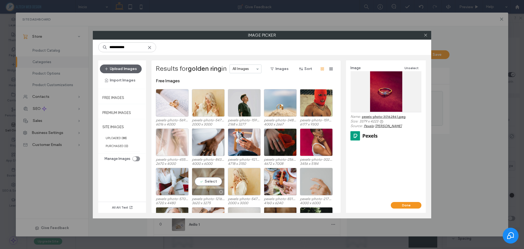
click at [216, 182] on div "Select" at bounding box center [208, 182] width 33 height 28
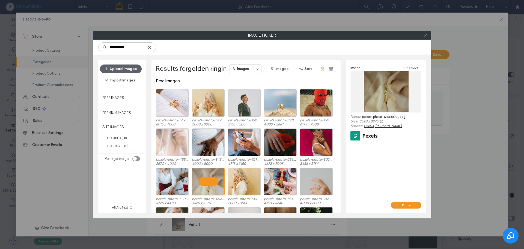
click at [428, 35] on div at bounding box center [425, 35] width 8 height 8
click at [426, 34] on icon at bounding box center [425, 35] width 4 height 4
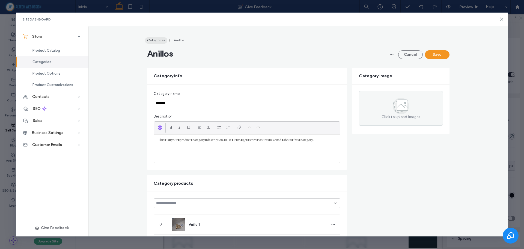
click at [160, 42] on div "Categories" at bounding box center [156, 40] width 18 height 5
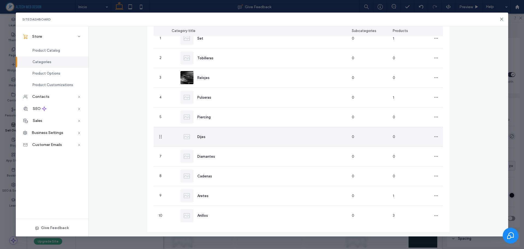
scroll to position [58, 0]
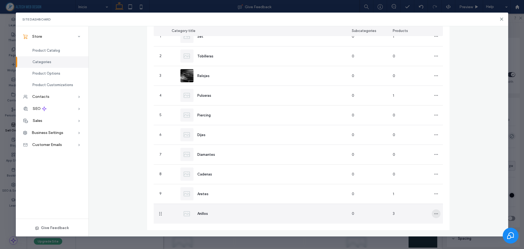
click at [435, 211] on icon "button" at bounding box center [436, 213] width 4 height 4
click at [443, 229] on span "Edit Category" at bounding box center [453, 227] width 24 height 5
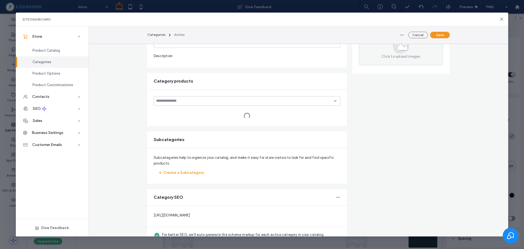
type input "*******"
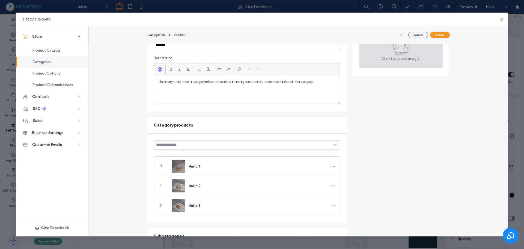
click at [409, 58] on span "Click to upload images" at bounding box center [400, 58] width 38 height 5
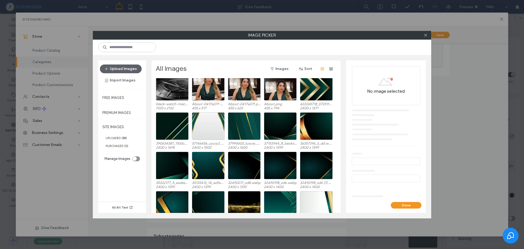
scroll to position [0, 0]
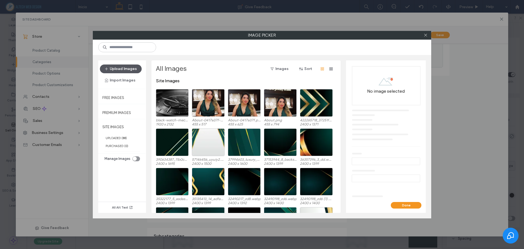
click at [126, 70] on button "Upload Images" at bounding box center [121, 68] width 42 height 9
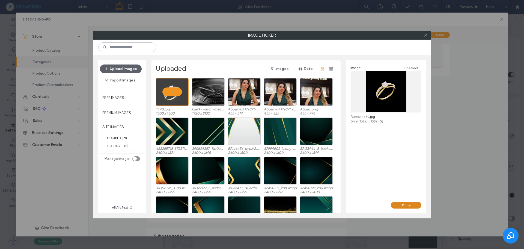
click at [401, 205] on button "Done" at bounding box center [406, 205] width 31 height 7
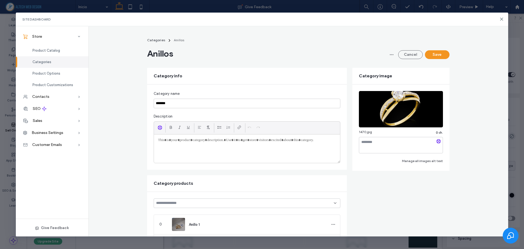
click at [436, 53] on button "Save" at bounding box center [437, 54] width 25 height 9
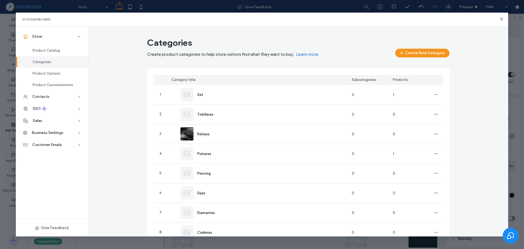
scroll to position [58, 0]
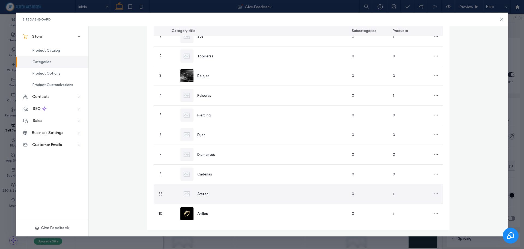
click at [312, 196] on div "Aretes" at bounding box center [257, 193] width 180 height 19
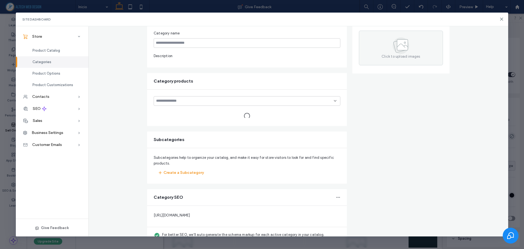
type input "******"
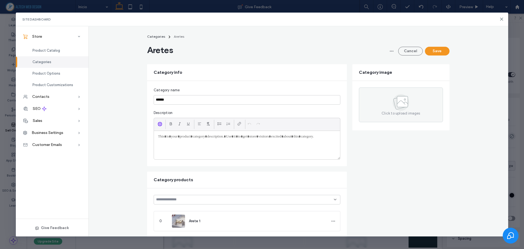
scroll to position [0, 0]
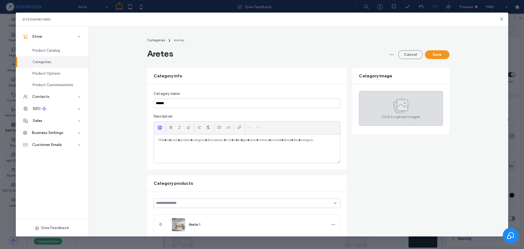
click at [394, 113] on icon at bounding box center [401, 106] width 16 height 16
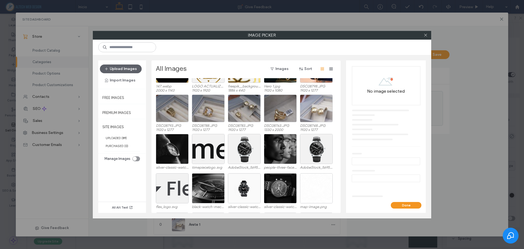
scroll to position [312, 0]
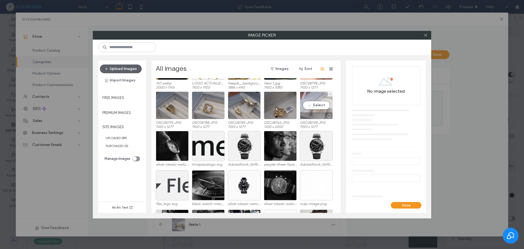
click at [312, 111] on div "Select" at bounding box center [316, 105] width 33 height 28
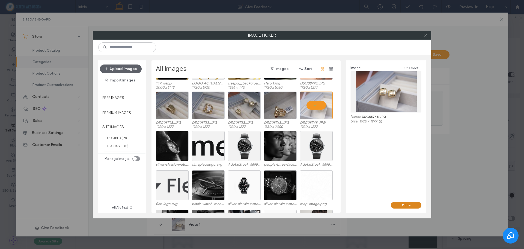
click at [401, 206] on button "Done" at bounding box center [406, 205] width 31 height 7
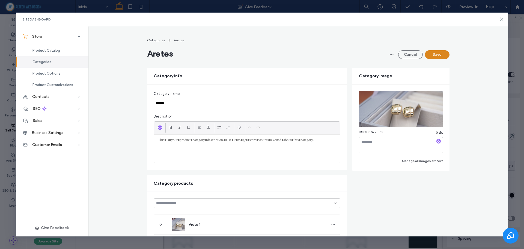
click at [439, 55] on button "Save" at bounding box center [437, 54] width 25 height 9
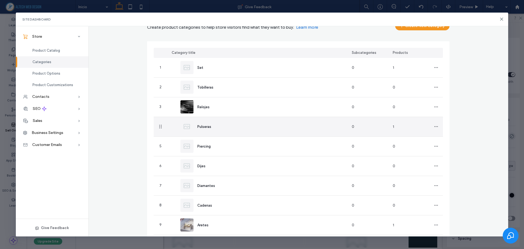
scroll to position [58, 0]
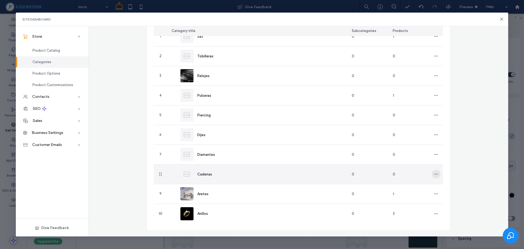
click at [435, 172] on icon "button" at bounding box center [436, 174] width 4 height 4
click at [443, 186] on span "Edit Category" at bounding box center [453, 187] width 24 height 5
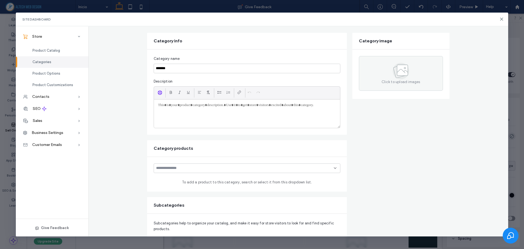
scroll to position [0, 0]
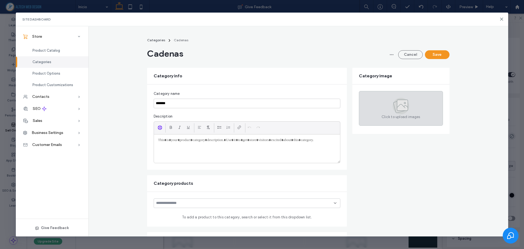
click at [399, 110] on icon at bounding box center [402, 105] width 11 height 11
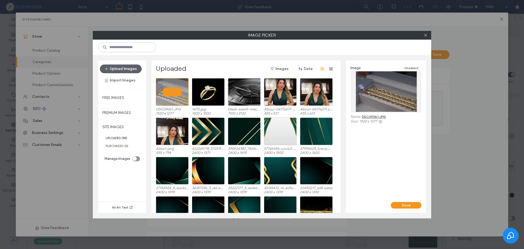
click at [400, 100] on div at bounding box center [386, 91] width 71 height 40
click at [406, 208] on div "Done" at bounding box center [386, 207] width 80 height 11
click at [406, 203] on button "Done" at bounding box center [406, 205] width 31 height 7
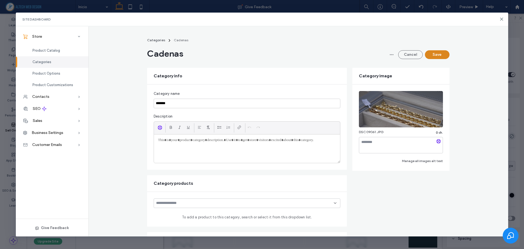
click at [438, 50] on button "Save" at bounding box center [437, 54] width 25 height 9
